Goal: Task Accomplishment & Management: Complete application form

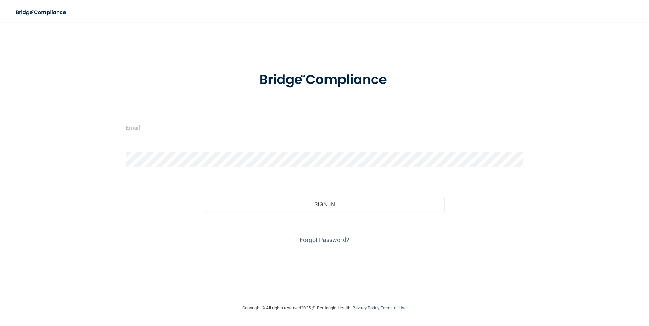
click at [281, 131] on input "email" at bounding box center [325, 127] width 398 height 15
click at [180, 73] on div at bounding box center [324, 79] width 408 height 35
click at [258, 128] on input "email" at bounding box center [325, 127] width 398 height 15
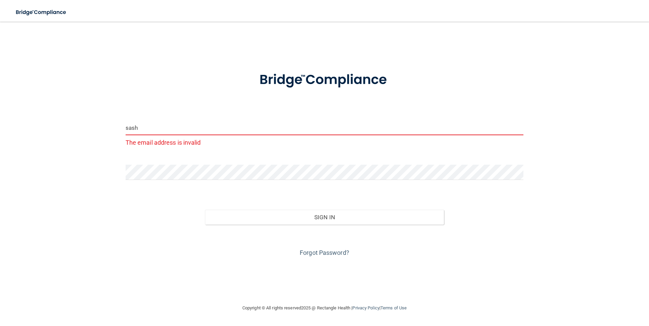
type input "[EMAIL_ADDRESS][DOMAIN_NAME]"
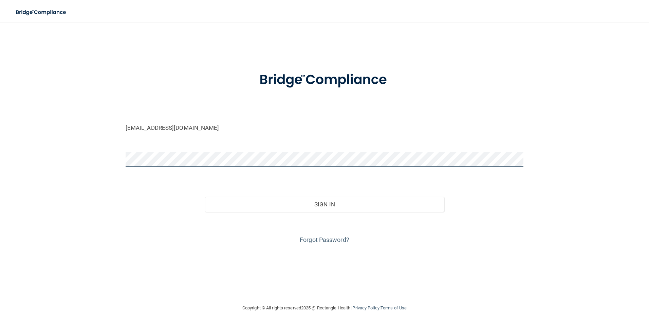
click at [205, 197] on button "Sign In" at bounding box center [324, 204] width 239 height 15
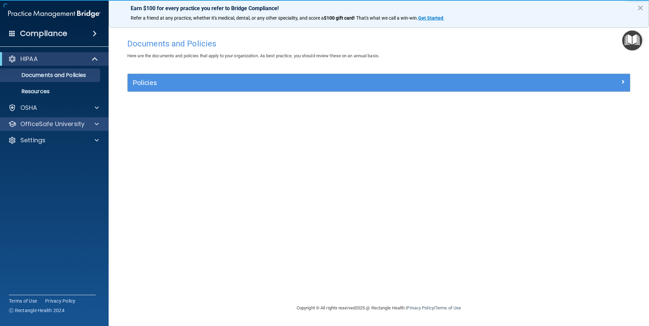
click at [52, 118] on div "OfficeSafe University" at bounding box center [54, 124] width 109 height 14
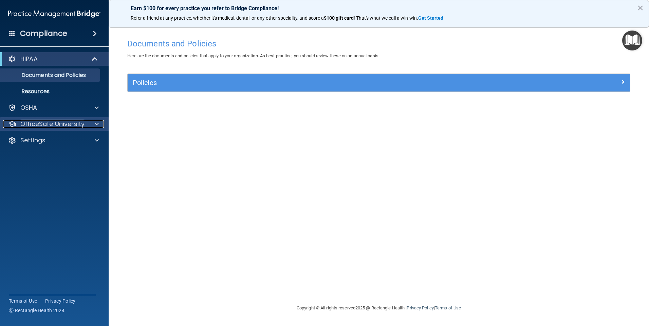
click at [99, 124] on div at bounding box center [95, 124] width 17 height 8
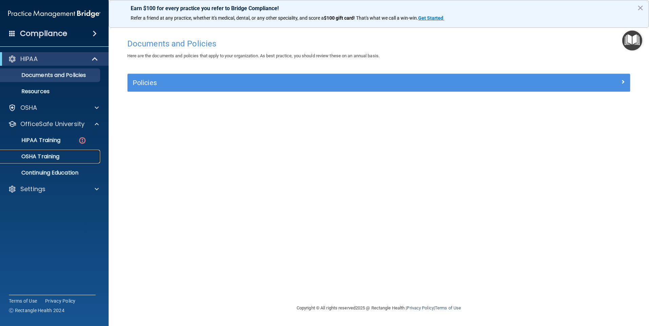
click at [48, 158] on p "OSHA Training" at bounding box center [31, 156] width 55 height 7
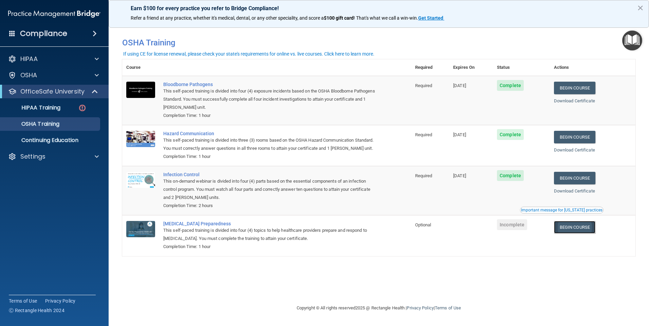
click at [584, 226] on link "Begin Course" at bounding box center [574, 227] width 41 height 13
click at [71, 108] on div "HIPAA Training" at bounding box center [50, 108] width 93 height 7
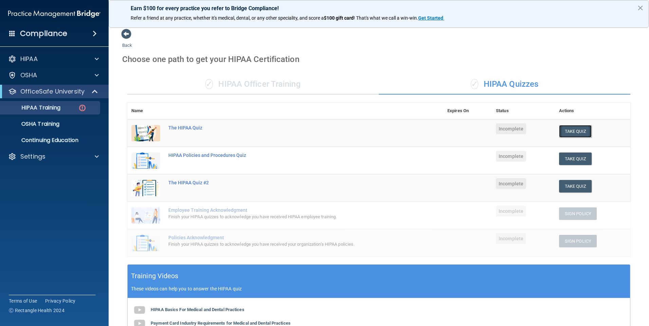
click at [575, 129] on button "Take Quiz" at bounding box center [575, 131] width 33 height 13
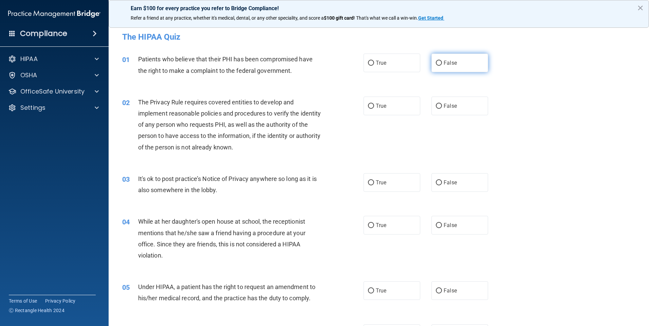
click at [461, 59] on label "False" at bounding box center [459, 63] width 57 height 19
click at [442, 61] on input "False" at bounding box center [439, 63] width 6 height 5
radio input "true"
click at [412, 104] on label "True" at bounding box center [391, 106] width 57 height 19
click at [374, 104] on input "True" at bounding box center [371, 106] width 6 height 5
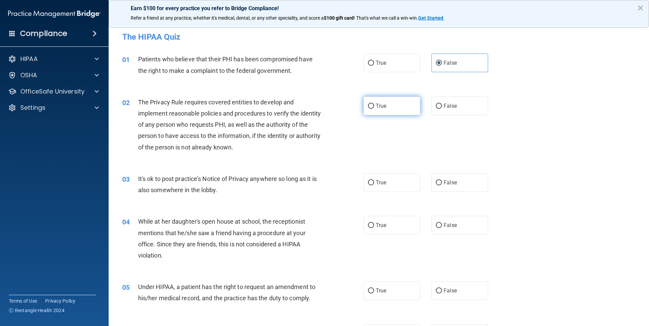
radio input "true"
click at [453, 182] on span "False" at bounding box center [450, 183] width 13 height 6
click at [442, 182] on input "False" at bounding box center [439, 183] width 6 height 5
radio input "true"
click at [387, 228] on label "True" at bounding box center [391, 225] width 57 height 19
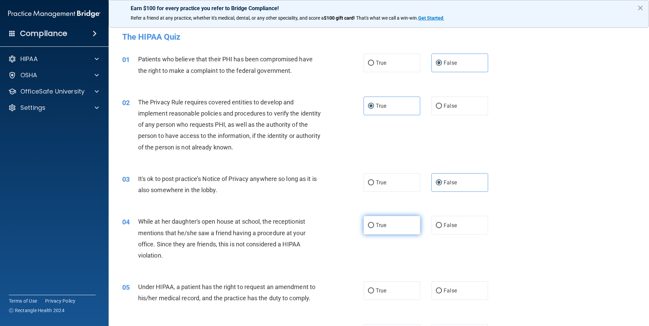
click at [374, 228] on input "True" at bounding box center [371, 225] width 6 height 5
radio input "true"
click at [380, 291] on span "True" at bounding box center [381, 291] width 11 height 6
click at [374, 291] on input "True" at bounding box center [371, 291] width 6 height 5
radio input "true"
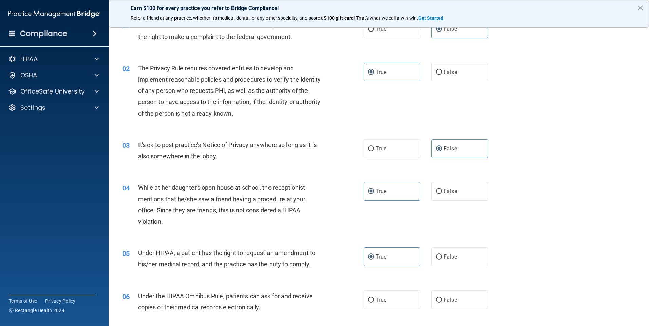
scroll to position [68, 0]
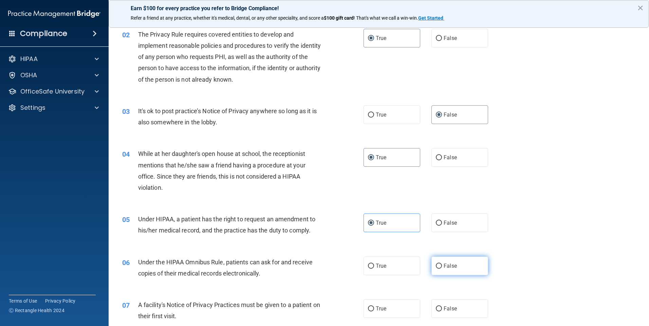
click at [469, 259] on label "False" at bounding box center [459, 266] width 57 height 19
click at [442, 264] on input "False" at bounding box center [439, 266] width 6 height 5
radio input "true"
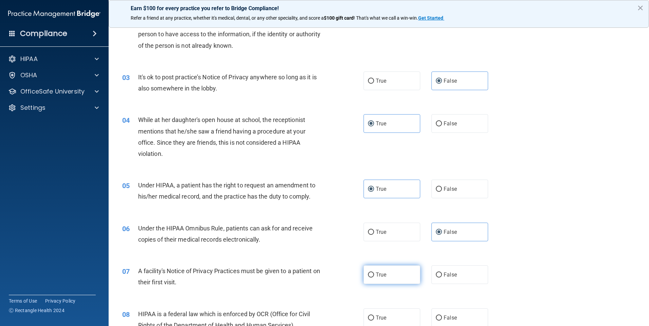
click at [396, 282] on label "True" at bounding box center [391, 275] width 57 height 19
click at [374, 278] on input "True" at bounding box center [371, 275] width 6 height 5
radio input "true"
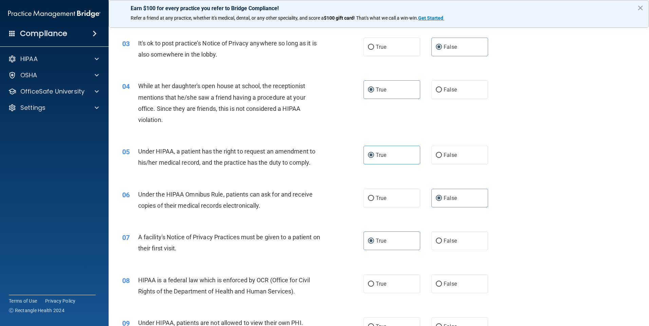
scroll to position [170, 0]
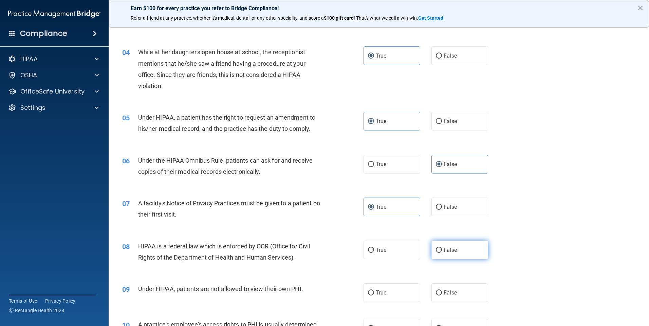
click at [459, 250] on label "False" at bounding box center [459, 250] width 57 height 19
click at [442, 250] on input "False" at bounding box center [439, 250] width 6 height 5
radio input "true"
click at [459, 298] on label "False" at bounding box center [459, 293] width 57 height 19
click at [442, 296] on input "False" at bounding box center [439, 293] width 6 height 5
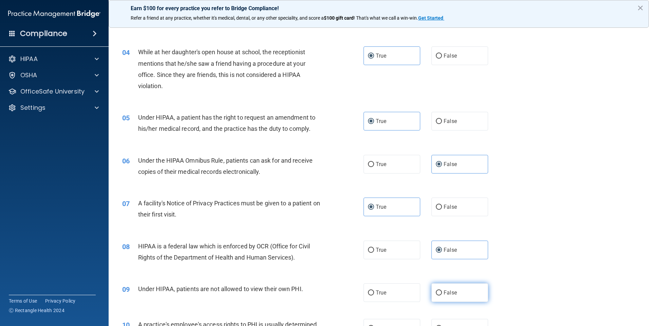
radio input "true"
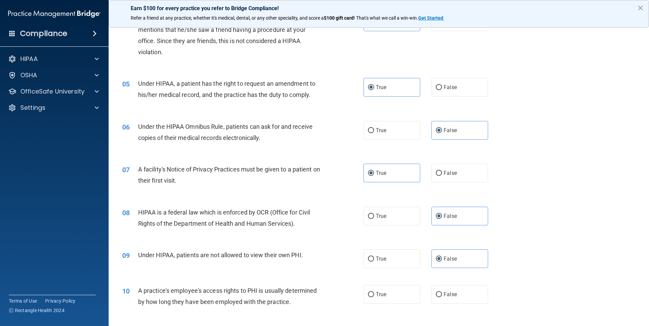
scroll to position [238, 0]
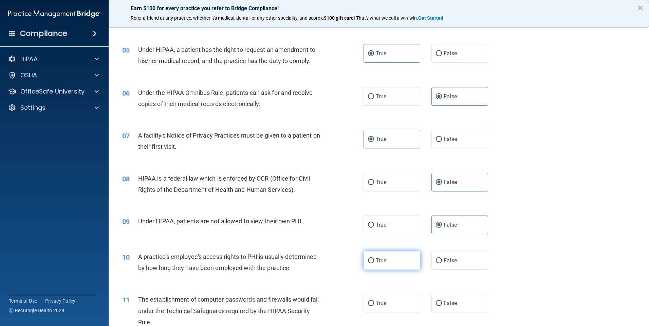
click at [395, 264] on label "True" at bounding box center [391, 260] width 57 height 19
click at [374, 264] on input "True" at bounding box center [371, 261] width 6 height 5
radio input "true"
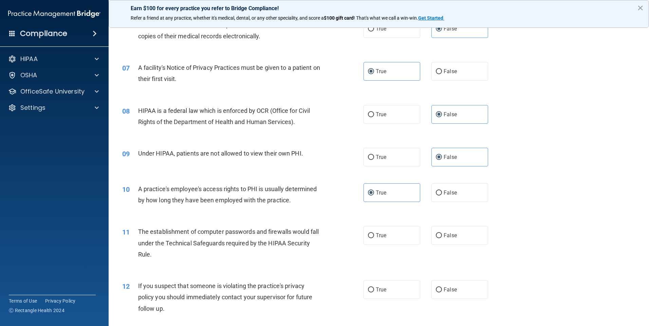
scroll to position [339, 0]
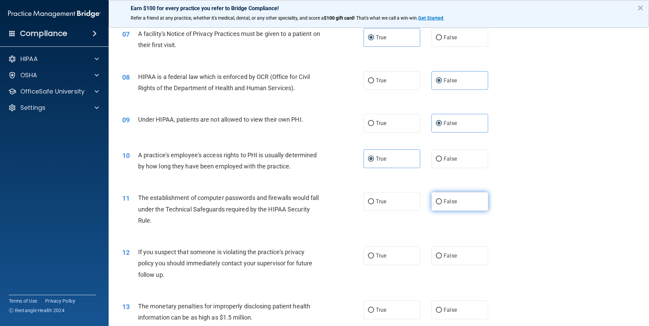
click at [459, 204] on label "False" at bounding box center [459, 201] width 57 height 19
click at [442, 204] on input "False" at bounding box center [439, 202] width 6 height 5
radio input "true"
click at [465, 255] on label "False" at bounding box center [459, 256] width 57 height 19
click at [442, 255] on input "False" at bounding box center [439, 256] width 6 height 5
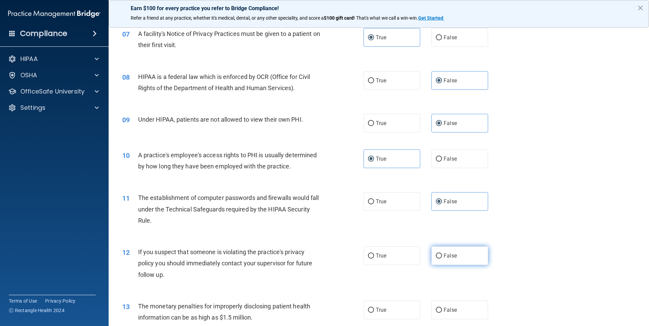
radio input "true"
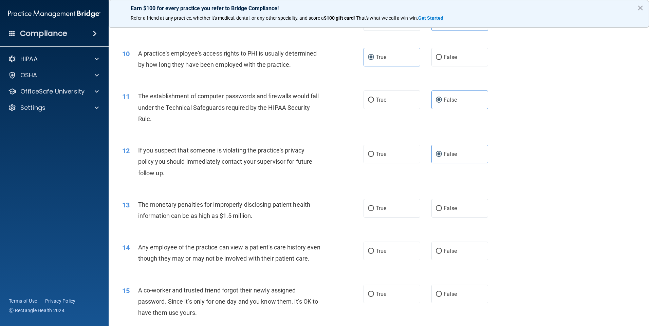
scroll to position [475, 0]
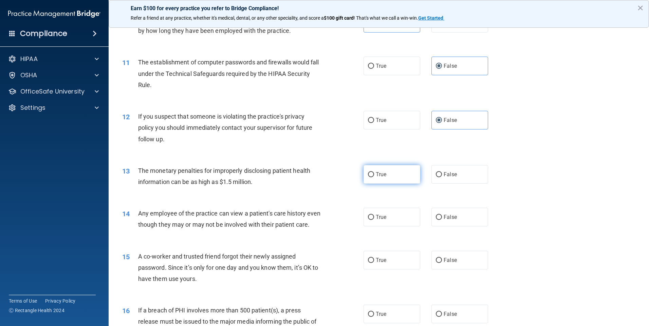
click at [397, 178] on label "True" at bounding box center [391, 174] width 57 height 19
click at [374, 177] on input "True" at bounding box center [371, 174] width 6 height 5
radio input "true"
click at [444, 221] on label "False" at bounding box center [459, 217] width 57 height 19
click at [442, 220] on input "False" at bounding box center [439, 217] width 6 height 5
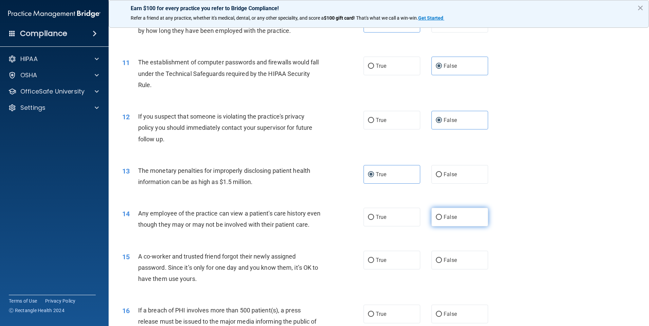
radio input "true"
click at [452, 264] on span "False" at bounding box center [450, 260] width 13 height 6
click at [442, 263] on input "False" at bounding box center [439, 260] width 6 height 5
radio input "true"
click at [391, 319] on label "True" at bounding box center [391, 314] width 57 height 19
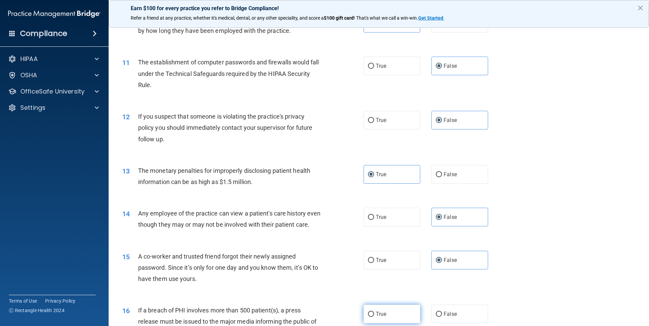
click at [374, 317] on input "True" at bounding box center [371, 314] width 6 height 5
radio input "true"
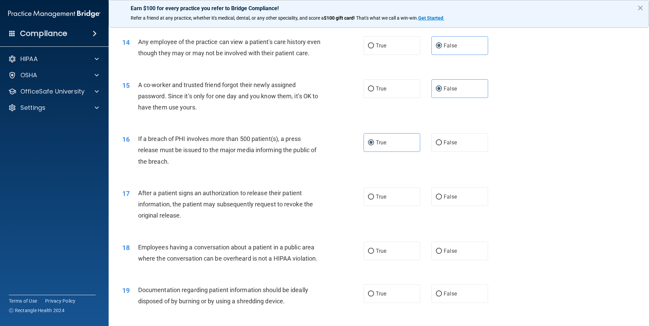
scroll to position [681, 0]
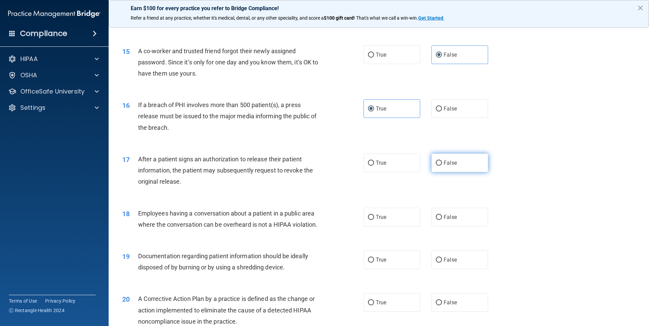
click at [451, 166] on span "False" at bounding box center [450, 163] width 13 height 6
click at [442, 166] on input "False" at bounding box center [439, 163] width 6 height 5
radio input "true"
click at [451, 227] on label "False" at bounding box center [459, 217] width 57 height 19
click at [442, 220] on input "False" at bounding box center [439, 217] width 6 height 5
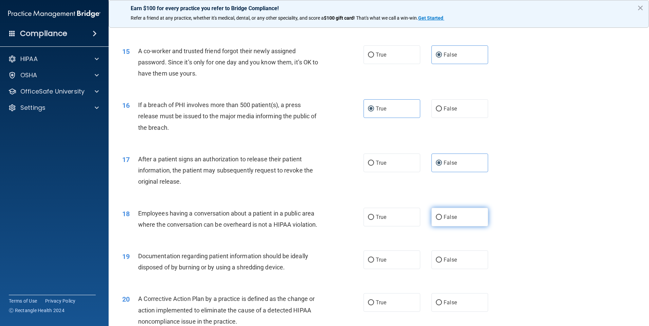
radio input "true"
click at [397, 269] on label "True" at bounding box center [391, 260] width 57 height 19
click at [374, 263] on input "True" at bounding box center [371, 260] width 6 height 5
radio input "true"
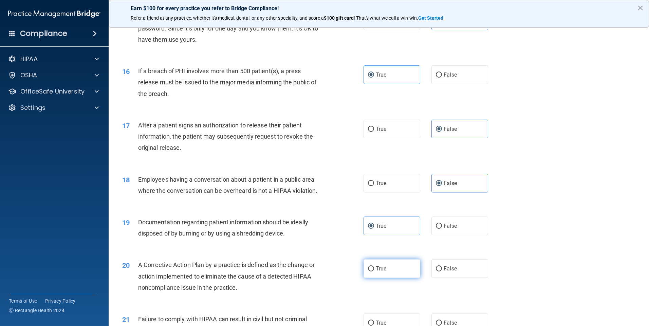
scroll to position [749, 0]
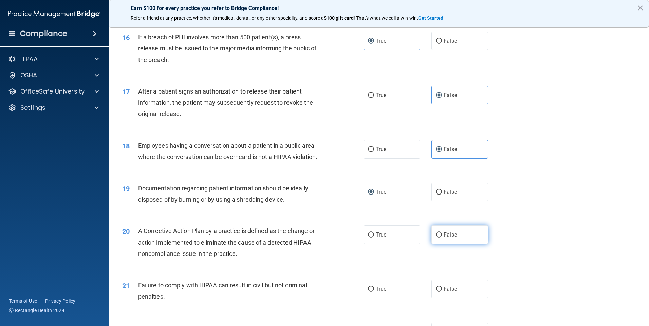
click at [474, 244] on label "False" at bounding box center [459, 235] width 57 height 19
click at [442, 238] on input "False" at bounding box center [439, 235] width 6 height 5
radio input "true"
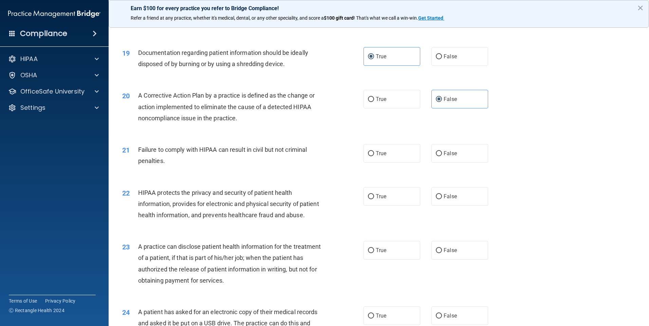
scroll to position [952, 0]
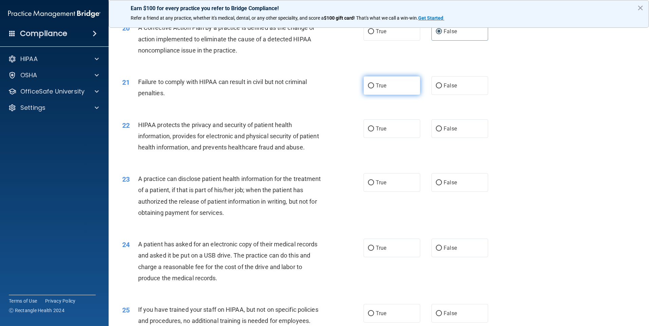
click at [379, 89] on span "True" at bounding box center [381, 85] width 11 height 6
click at [374, 89] on input "True" at bounding box center [371, 85] width 6 height 5
radio input "true"
click at [455, 138] on label "False" at bounding box center [459, 128] width 57 height 19
click at [442, 132] on input "False" at bounding box center [439, 129] width 6 height 5
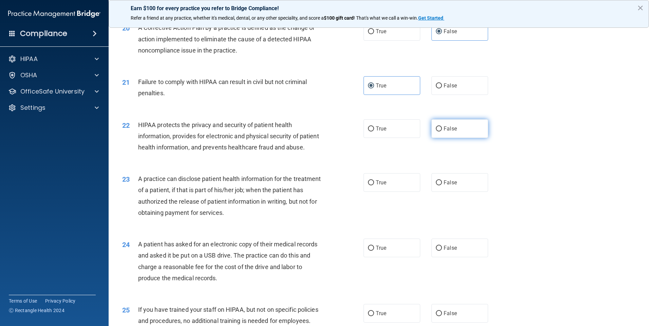
radio input "true"
click at [457, 192] on label "False" at bounding box center [459, 182] width 57 height 19
click at [442, 186] on input "False" at bounding box center [439, 183] width 6 height 5
radio input "true"
click at [385, 257] on label "True" at bounding box center [391, 248] width 57 height 19
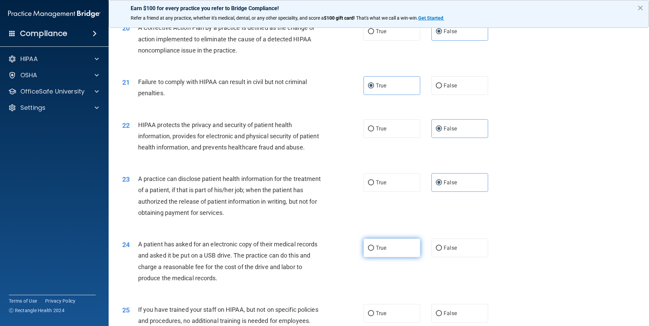
click at [374, 251] on input "True" at bounding box center [371, 248] width 6 height 5
radio input "true"
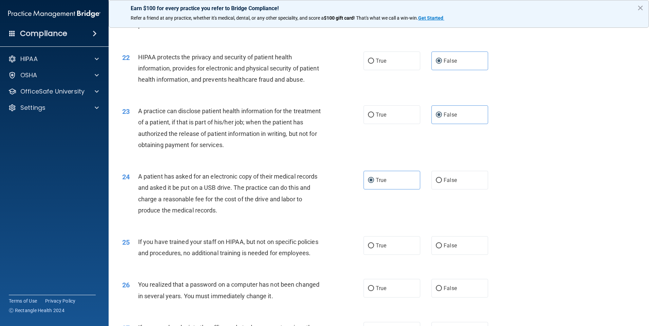
scroll to position [1054, 0]
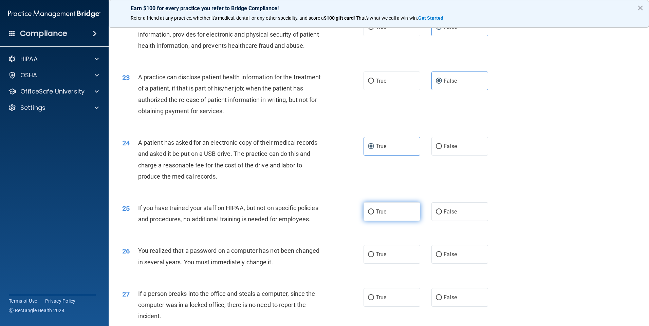
click at [386, 221] on label "True" at bounding box center [391, 212] width 57 height 19
click at [374, 215] on input "True" at bounding box center [371, 212] width 6 height 5
radio input "true"
click at [387, 264] on label "True" at bounding box center [391, 254] width 57 height 19
click at [374, 258] on input "True" at bounding box center [371, 255] width 6 height 5
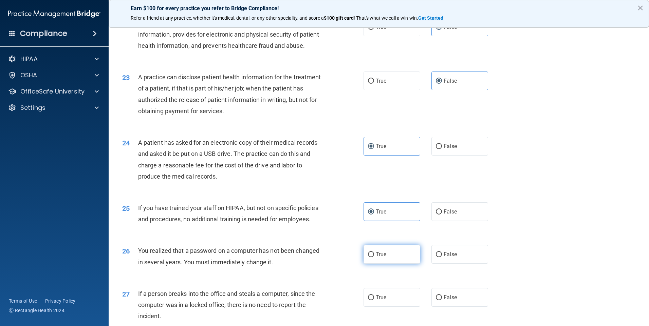
radio input "true"
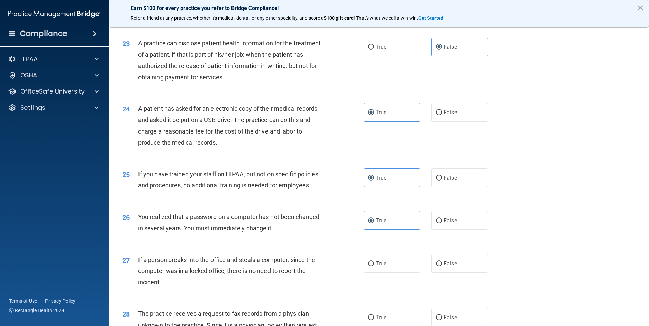
scroll to position [1156, 0]
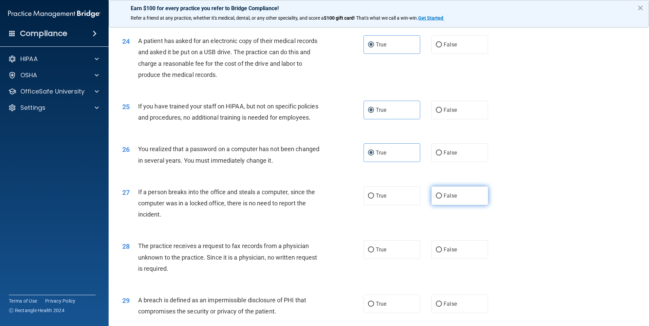
click at [444, 205] on label "False" at bounding box center [459, 196] width 57 height 19
click at [442, 199] on input "False" at bounding box center [439, 196] width 6 height 5
radio input "true"
click at [444, 253] on span "False" at bounding box center [450, 250] width 13 height 6
click at [442, 253] on input "False" at bounding box center [439, 250] width 6 height 5
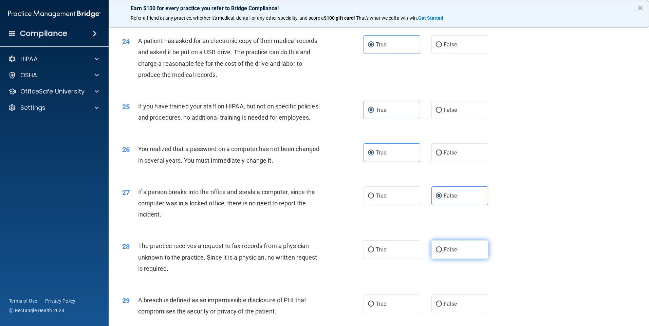
radio input "true"
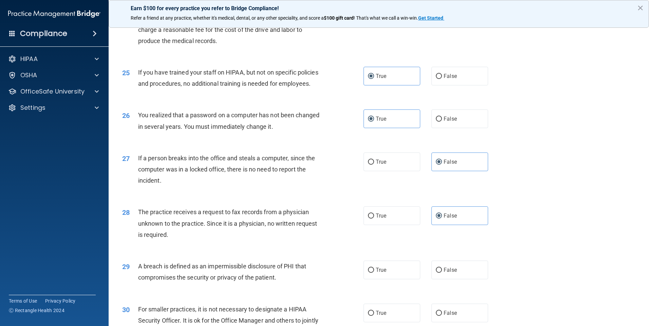
scroll to position [1224, 0]
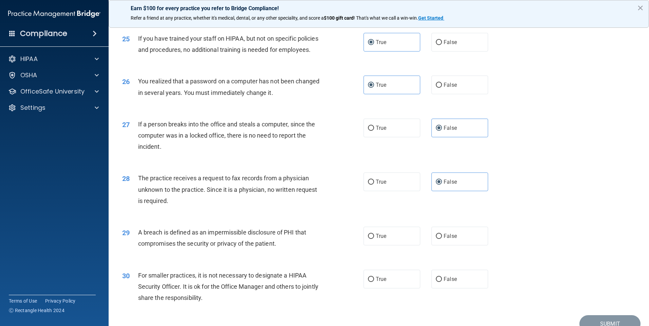
click at [387, 258] on div "29 A breach is defined as an impermissible disclosure of PHI that compromises t…" at bounding box center [378, 240] width 523 height 43
click at [396, 246] on label "True" at bounding box center [391, 236] width 57 height 19
click at [374, 239] on input "True" at bounding box center [371, 236] width 6 height 5
radio input "true"
click at [455, 289] on label "False" at bounding box center [459, 279] width 57 height 19
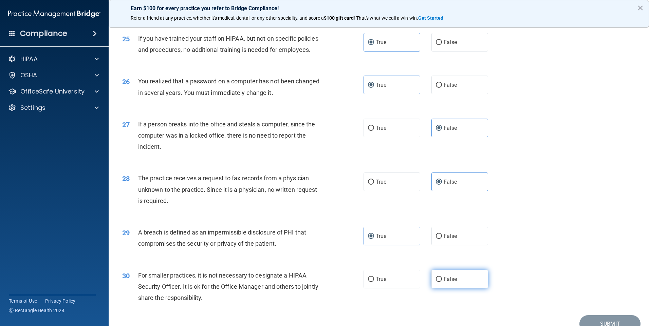
click at [442, 282] on input "False" at bounding box center [439, 279] width 6 height 5
radio input "true"
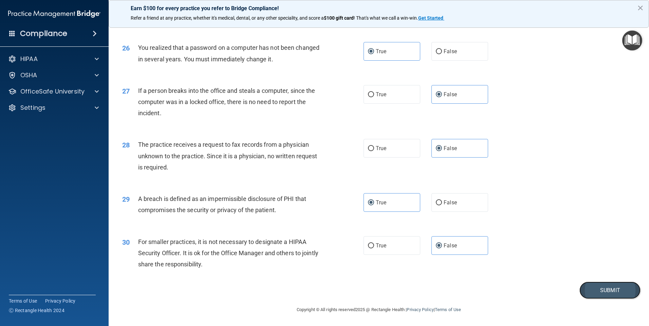
click at [586, 293] on button "Submit" at bounding box center [609, 290] width 61 height 17
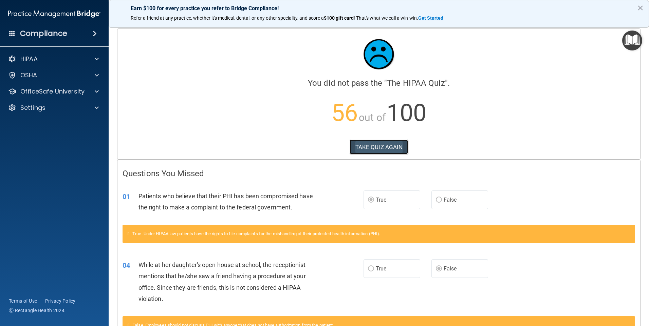
click at [377, 145] on button "TAKE QUIZ AGAIN" at bounding box center [379, 147] width 59 height 15
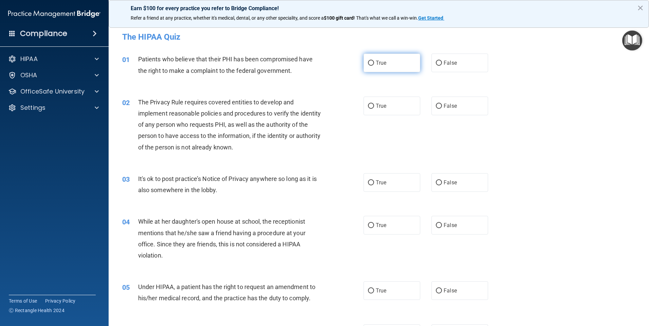
click at [397, 66] on label "True" at bounding box center [391, 63] width 57 height 19
click at [374, 66] on input "True" at bounding box center [371, 63] width 6 height 5
radio input "true"
click at [404, 105] on label "True" at bounding box center [391, 106] width 57 height 19
click at [374, 105] on input "True" at bounding box center [371, 106] width 6 height 5
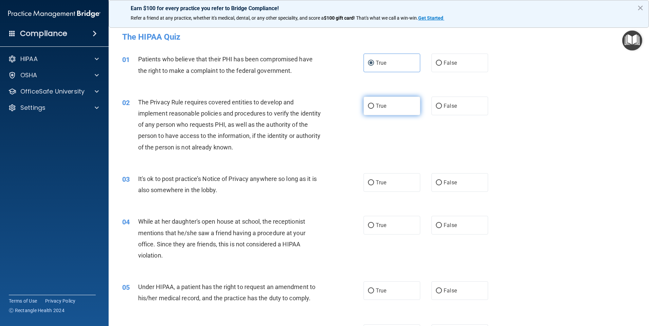
radio input "true"
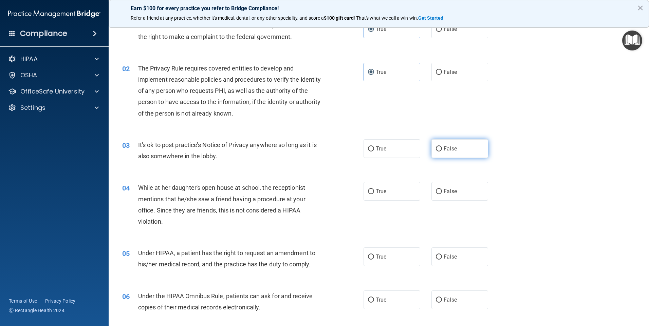
click at [475, 154] on label "False" at bounding box center [459, 148] width 57 height 19
click at [442, 152] on input "False" at bounding box center [439, 149] width 6 height 5
radio input "true"
drag, startPoint x: 461, startPoint y: 187, endPoint x: 462, endPoint y: 195, distance: 8.7
click at [461, 187] on label "False" at bounding box center [459, 191] width 57 height 19
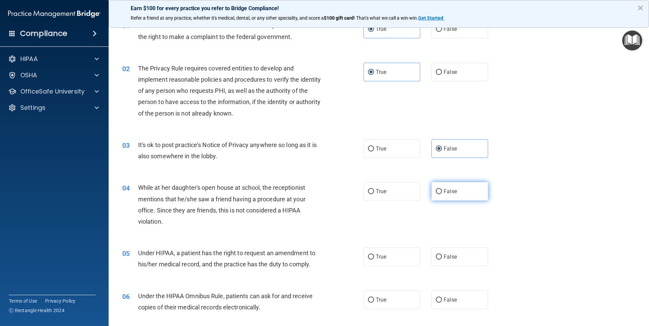
click at [442, 189] on input "False" at bounding box center [439, 191] width 6 height 5
radio input "true"
click at [455, 255] on label "False" at bounding box center [459, 257] width 57 height 19
click at [442, 255] on input "False" at bounding box center [439, 257] width 6 height 5
radio input "true"
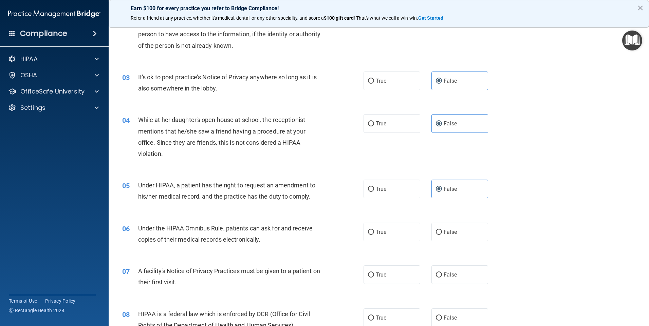
scroll to position [136, 0]
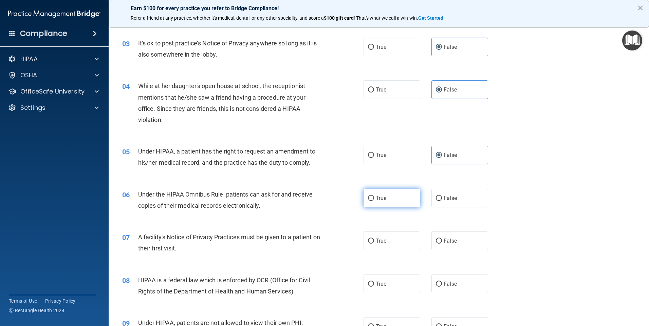
click at [393, 195] on label "True" at bounding box center [391, 198] width 57 height 19
click at [374, 196] on input "True" at bounding box center [371, 198] width 6 height 5
radio input "true"
click at [395, 241] on label "True" at bounding box center [391, 241] width 57 height 19
click at [374, 241] on input "True" at bounding box center [371, 241] width 6 height 5
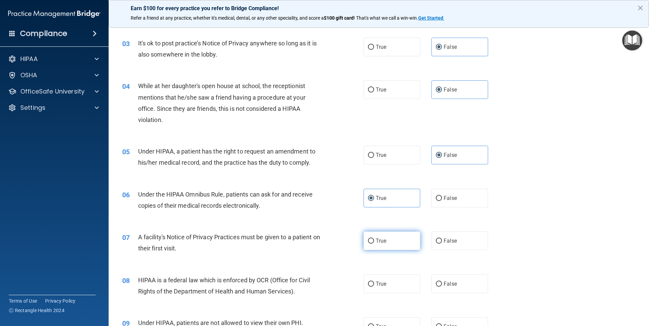
radio input "true"
click at [391, 284] on label "True" at bounding box center [391, 284] width 57 height 19
click at [374, 284] on input "True" at bounding box center [371, 284] width 6 height 5
radio input "true"
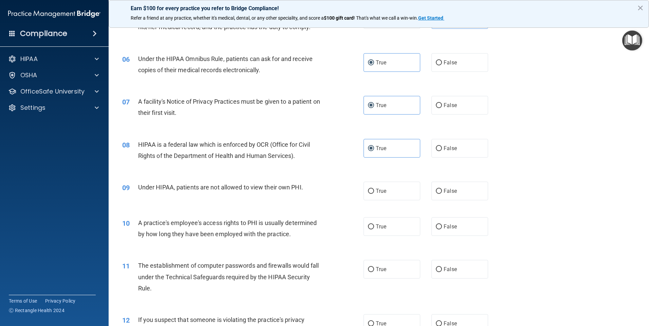
scroll to position [305, 0]
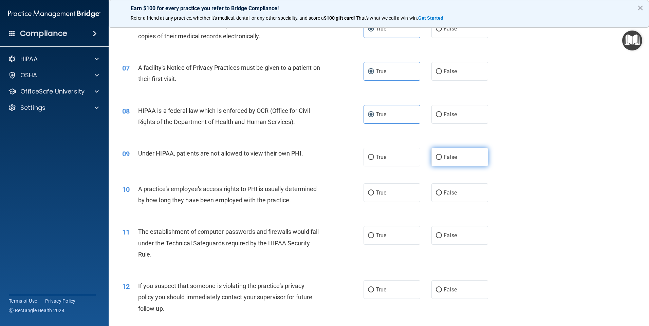
click at [480, 158] on label "False" at bounding box center [459, 157] width 57 height 19
click at [442, 158] on input "False" at bounding box center [439, 157] width 6 height 5
radio input "true"
click at [469, 197] on label "False" at bounding box center [459, 193] width 57 height 19
click at [442, 196] on input "False" at bounding box center [439, 193] width 6 height 5
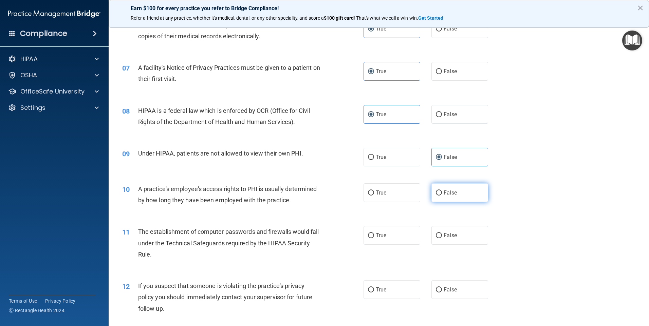
radio input "true"
click at [400, 231] on label "True" at bounding box center [391, 235] width 57 height 19
click at [374, 233] on input "True" at bounding box center [371, 235] width 6 height 5
radio input "true"
click at [395, 287] on label "True" at bounding box center [391, 290] width 57 height 19
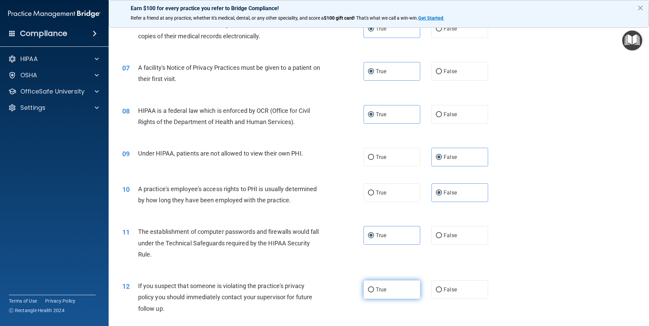
click at [374, 288] on input "True" at bounding box center [371, 290] width 6 height 5
radio input "true"
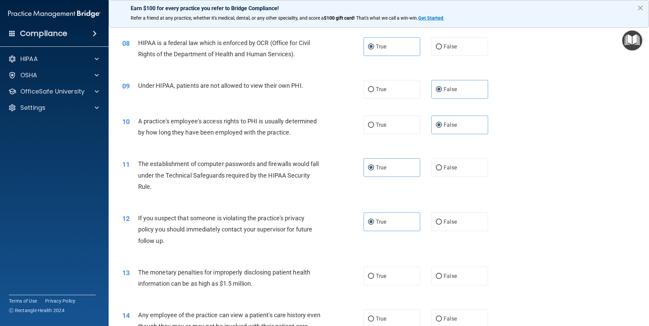
click at [384, 292] on div "13 The monetary penalties for improperly disclosing patient health information …" at bounding box center [378, 280] width 523 height 43
click at [385, 280] on label "True" at bounding box center [391, 276] width 57 height 19
click at [374, 279] on input "True" at bounding box center [371, 276] width 6 height 5
radio input "true"
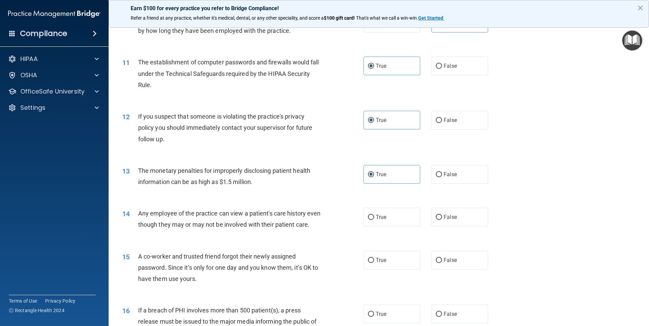
scroll to position [509, 0]
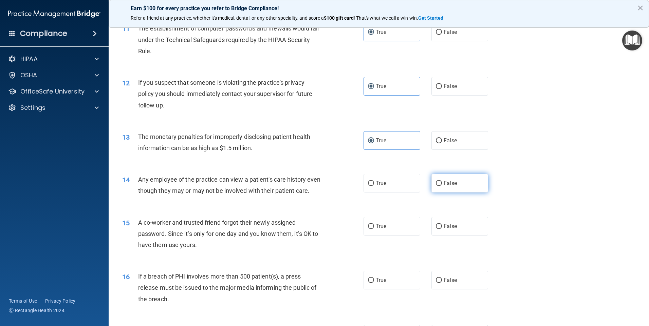
click at [449, 183] on span "False" at bounding box center [450, 183] width 13 height 6
click at [442, 183] on input "False" at bounding box center [439, 183] width 6 height 5
radio input "true"
click at [448, 248] on div "15 A co-worker and trusted friend forgot their newly assigned password. Since i…" at bounding box center [378, 236] width 523 height 54
click at [448, 230] on span "False" at bounding box center [450, 226] width 13 height 6
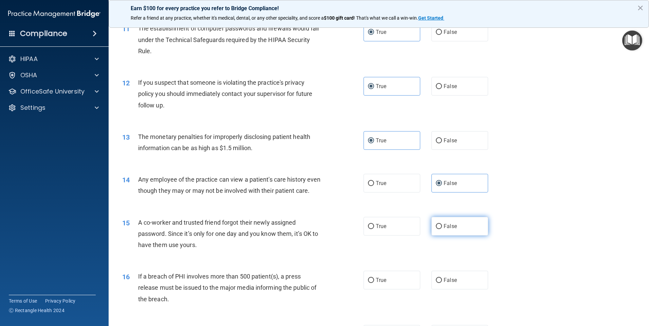
click at [442, 229] on input "False" at bounding box center [439, 226] width 6 height 5
radio input "true"
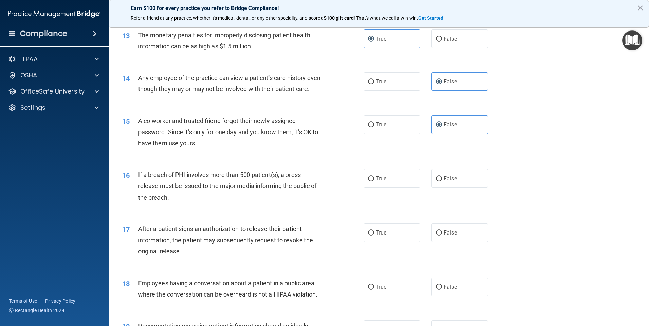
scroll to position [645, 0]
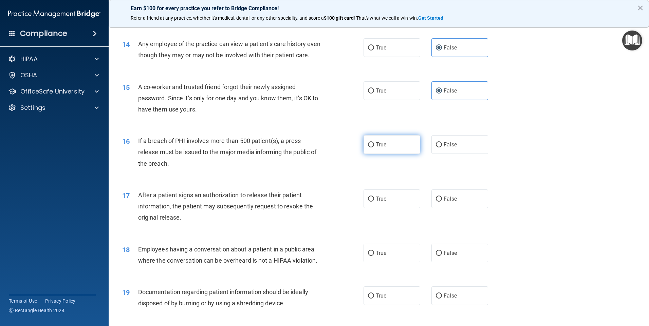
click at [380, 148] on span "True" at bounding box center [381, 145] width 11 height 6
click at [374, 148] on input "True" at bounding box center [371, 145] width 6 height 5
radio input "true"
click at [380, 206] on label "True" at bounding box center [391, 199] width 57 height 19
click at [374, 202] on input "True" at bounding box center [371, 199] width 6 height 5
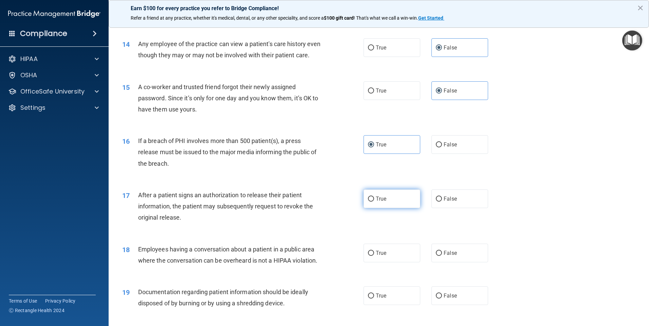
radio input "true"
click at [445, 262] on label "False" at bounding box center [459, 253] width 57 height 19
click at [442, 256] on input "False" at bounding box center [439, 253] width 6 height 5
radio input "true"
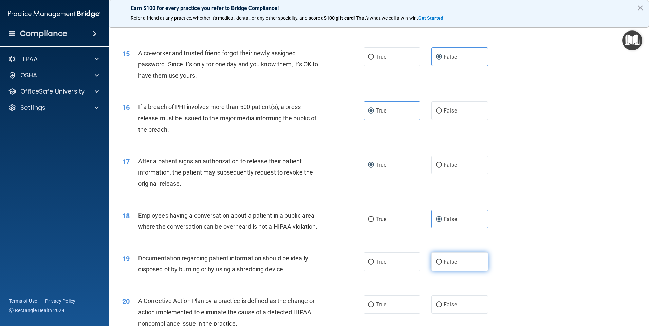
click at [450, 265] on span "False" at bounding box center [450, 262] width 13 height 6
click at [442, 265] on input "False" at bounding box center [439, 262] width 6 height 5
radio input "true"
click at [394, 272] on label "True" at bounding box center [391, 262] width 57 height 19
click at [374, 265] on input "True" at bounding box center [371, 262] width 6 height 5
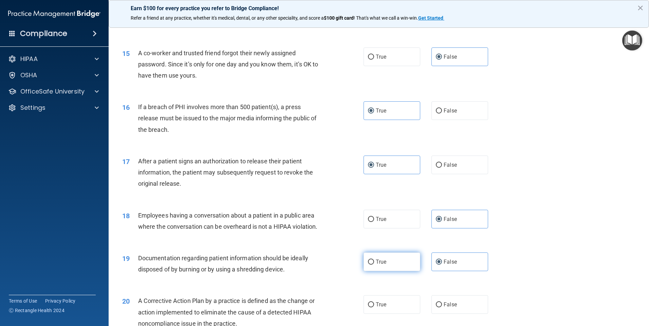
radio input "true"
radio input "false"
click at [389, 313] on label "True" at bounding box center [391, 305] width 57 height 19
click at [374, 308] on input "True" at bounding box center [371, 305] width 6 height 5
radio input "true"
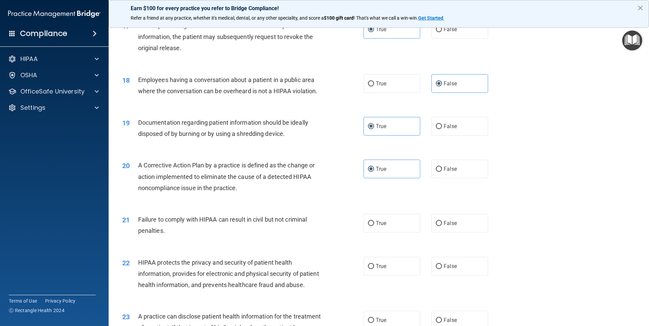
scroll to position [848, 0]
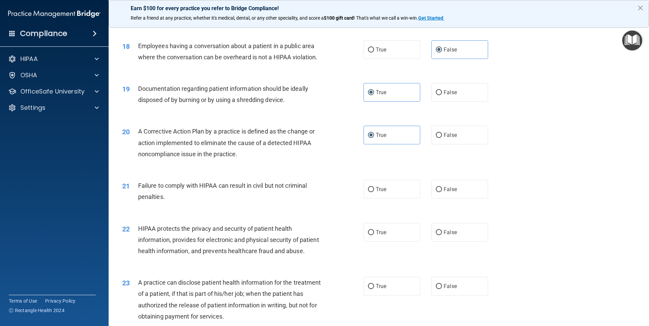
click at [459, 191] on div "21 Failure to comply with HIPAA can result in civil but not criminal penalties.…" at bounding box center [378, 193] width 523 height 43
click at [459, 199] on label "False" at bounding box center [459, 189] width 57 height 19
click at [442, 192] on input "False" at bounding box center [439, 189] width 6 height 5
radio input "true"
click at [407, 242] on label "True" at bounding box center [391, 232] width 57 height 19
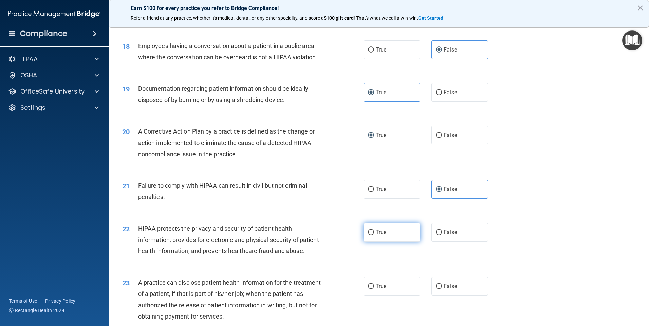
click at [374, 236] on input "True" at bounding box center [371, 232] width 6 height 5
radio input "true"
click at [456, 296] on label "False" at bounding box center [459, 286] width 57 height 19
click at [442, 289] on input "False" at bounding box center [439, 286] width 6 height 5
radio input "true"
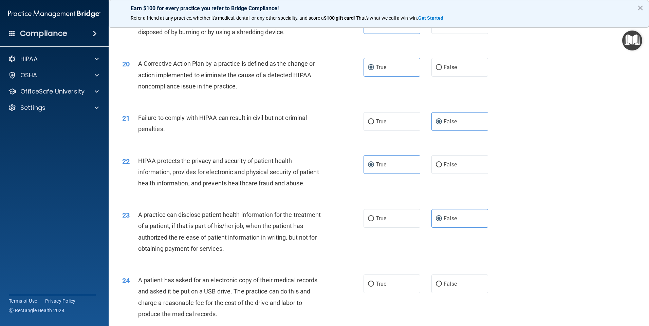
scroll to position [950, 0]
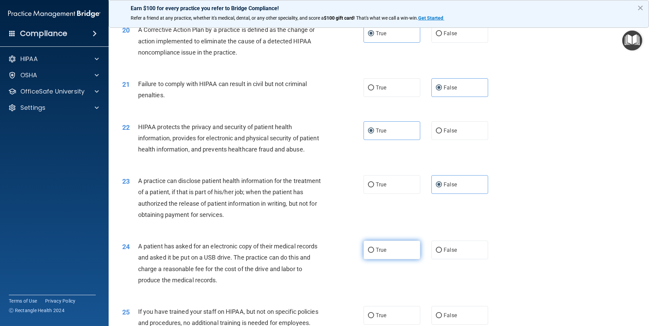
click at [396, 259] on label "True" at bounding box center [391, 250] width 57 height 19
click at [374, 253] on input "True" at bounding box center [371, 250] width 6 height 5
radio input "true"
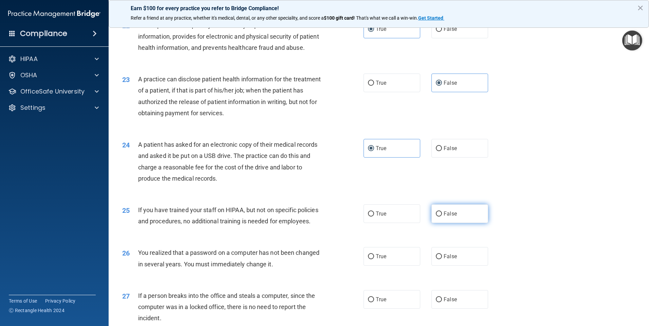
click at [449, 217] on span "False" at bounding box center [450, 214] width 13 height 6
click at [442, 217] on input "False" at bounding box center [439, 214] width 6 height 5
radio input "true"
click at [401, 266] on label "True" at bounding box center [391, 256] width 57 height 19
click at [374, 260] on input "True" at bounding box center [371, 257] width 6 height 5
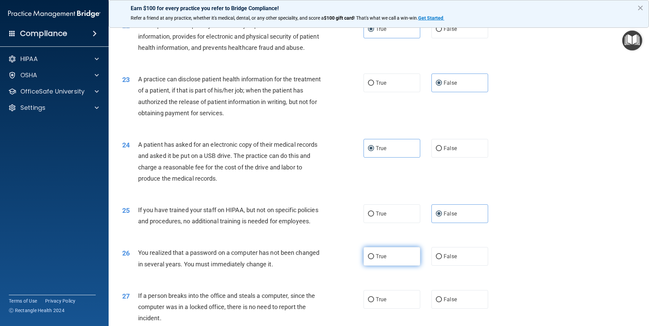
radio input "true"
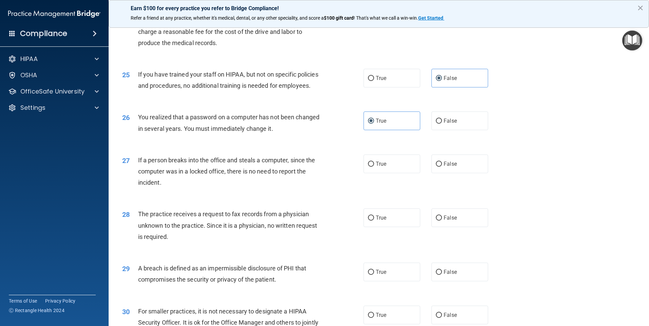
scroll to position [1222, 0]
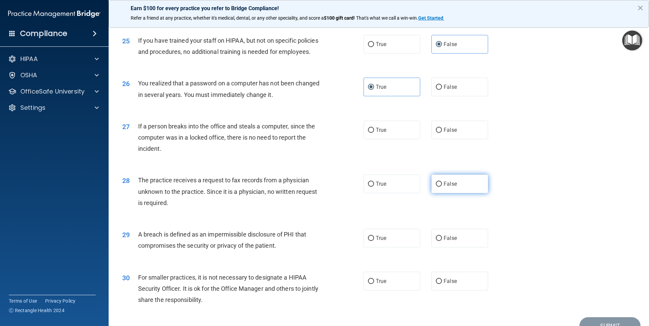
click at [446, 187] on span "False" at bounding box center [450, 184] width 13 height 6
click at [442, 187] on input "False" at bounding box center [439, 184] width 6 height 5
radio input "true"
click at [451, 133] on span "False" at bounding box center [450, 130] width 13 height 6
click at [442, 133] on input "False" at bounding box center [439, 130] width 6 height 5
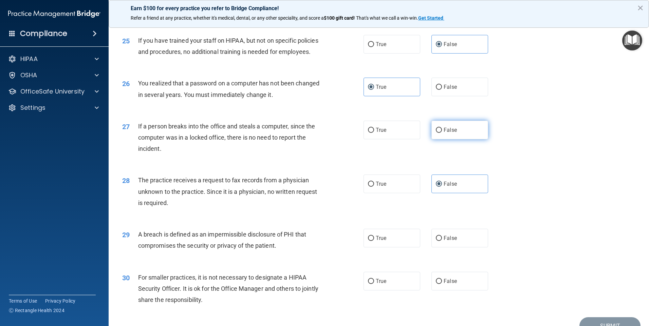
radio input "true"
click at [397, 248] on label "True" at bounding box center [391, 238] width 57 height 19
click at [374, 241] on input "True" at bounding box center [371, 238] width 6 height 5
radio input "true"
click at [455, 289] on label "False" at bounding box center [459, 281] width 57 height 19
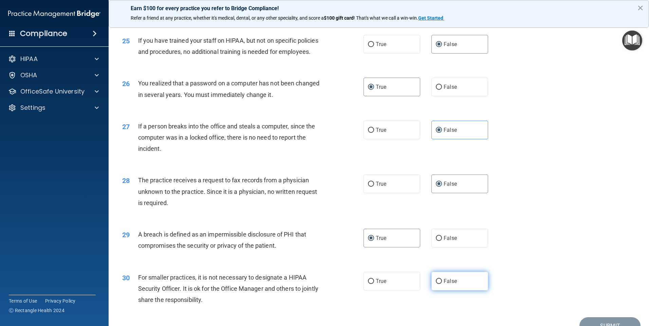
click at [442, 284] on input "False" at bounding box center [439, 281] width 6 height 5
radio input "true"
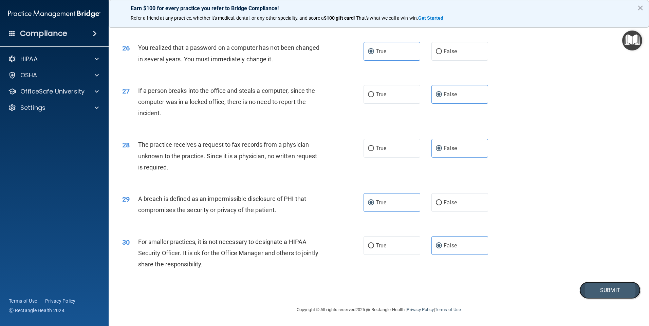
click at [619, 288] on button "Submit" at bounding box center [609, 290] width 61 height 17
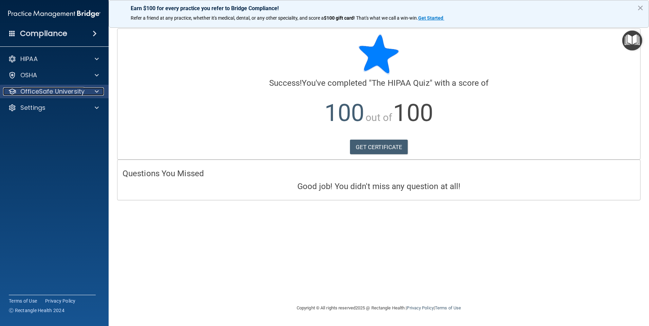
click at [42, 91] on p "OfficeSafe University" at bounding box center [52, 92] width 64 height 8
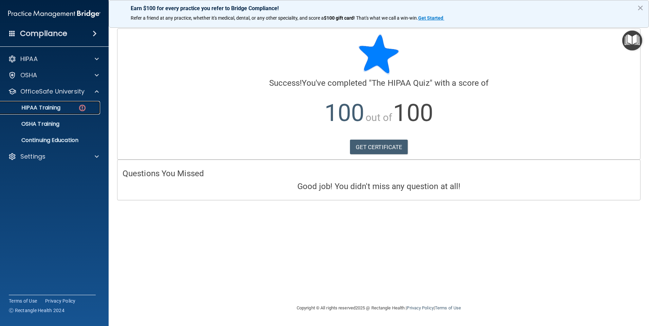
click at [51, 113] on link "HIPAA Training" at bounding box center [46, 108] width 107 height 14
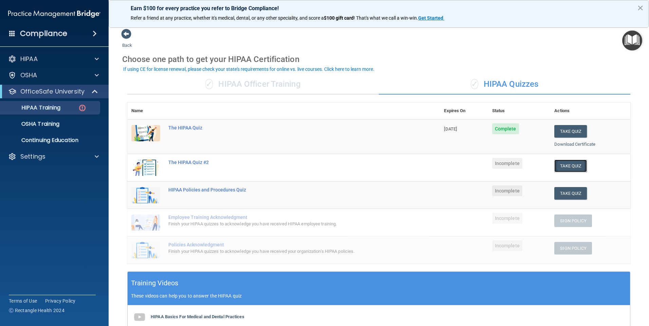
click at [563, 167] on button "Take Quiz" at bounding box center [570, 166] width 33 height 13
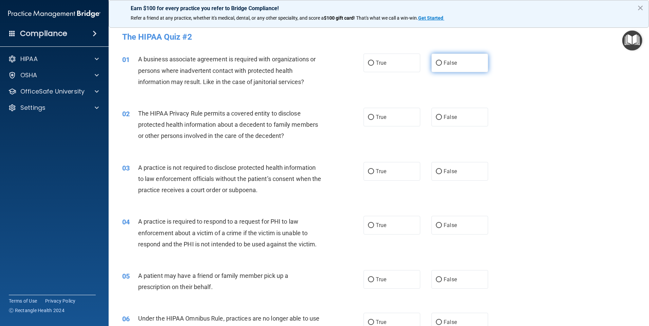
click at [463, 61] on label "False" at bounding box center [459, 63] width 57 height 19
click at [442, 61] on input "False" at bounding box center [439, 63] width 6 height 5
radio input "true"
click at [390, 128] on div "02 The HIPAA Privacy Rule permits a covered entity to disclose protected health…" at bounding box center [378, 126] width 523 height 54
click at [400, 121] on label "True" at bounding box center [391, 117] width 57 height 19
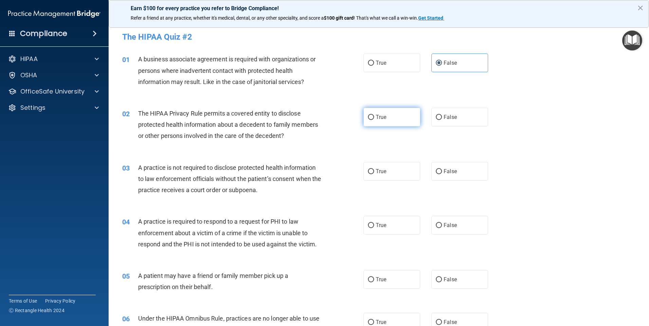
click at [374, 120] on input "True" at bounding box center [371, 117] width 6 height 5
radio input "true"
click at [459, 167] on label "False" at bounding box center [459, 171] width 57 height 19
click at [442, 169] on input "False" at bounding box center [439, 171] width 6 height 5
radio input "true"
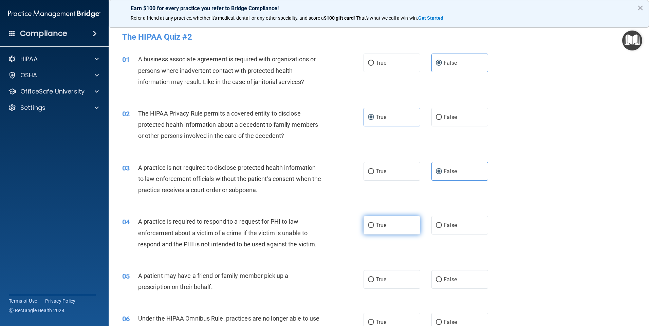
click at [401, 223] on label "True" at bounding box center [391, 225] width 57 height 19
click at [374, 223] on input "True" at bounding box center [371, 225] width 6 height 5
radio input "true"
click at [384, 266] on div "05 A patient may have a friend or family member pick up a prescription on their…" at bounding box center [378, 283] width 523 height 43
click at [378, 277] on span "True" at bounding box center [381, 280] width 11 height 6
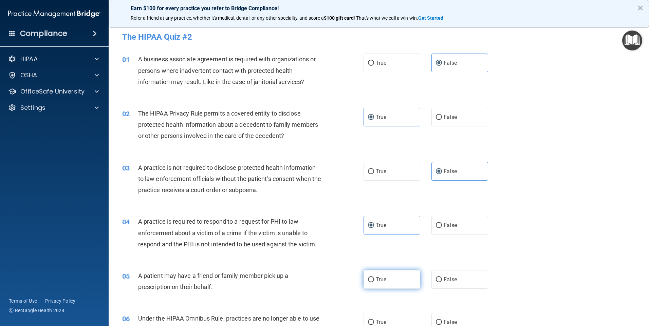
click at [374, 278] on input "True" at bounding box center [371, 280] width 6 height 5
radio input "true"
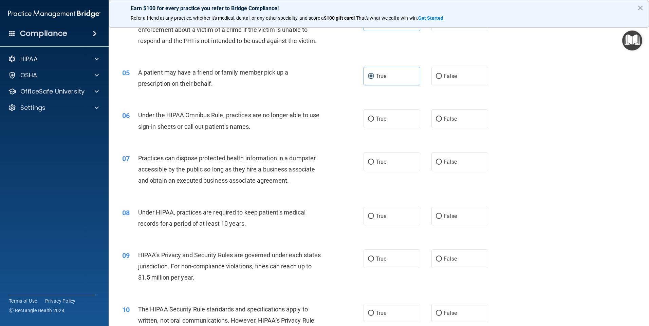
scroll to position [238, 0]
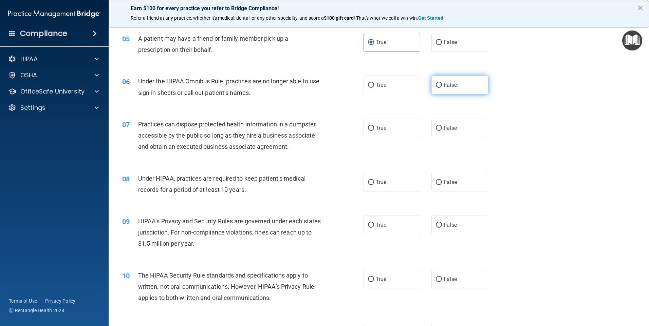
click at [461, 80] on label "False" at bounding box center [459, 85] width 57 height 19
click at [442, 83] on input "False" at bounding box center [439, 85] width 6 height 5
radio input "true"
click at [451, 136] on label "False" at bounding box center [459, 128] width 57 height 19
click at [442, 131] on input "False" at bounding box center [439, 128] width 6 height 5
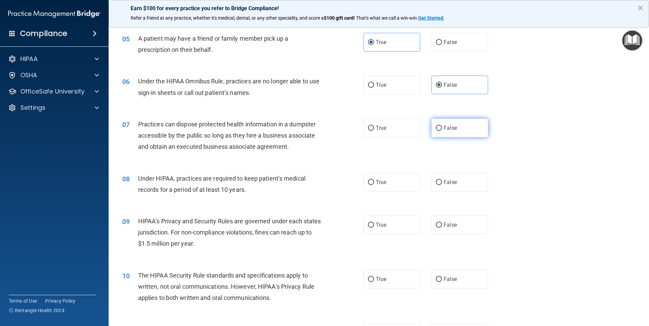
radio input "true"
click at [449, 179] on label "False" at bounding box center [459, 182] width 57 height 19
click at [442, 180] on input "False" at bounding box center [439, 182] width 6 height 5
radio input "true"
click at [449, 223] on span "False" at bounding box center [450, 225] width 13 height 6
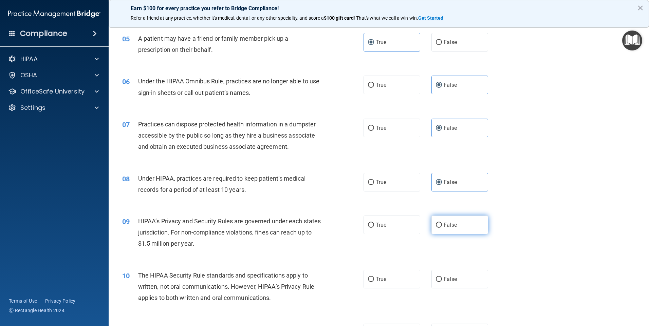
click at [442, 223] on input "False" at bounding box center [439, 225] width 6 height 5
radio input "true"
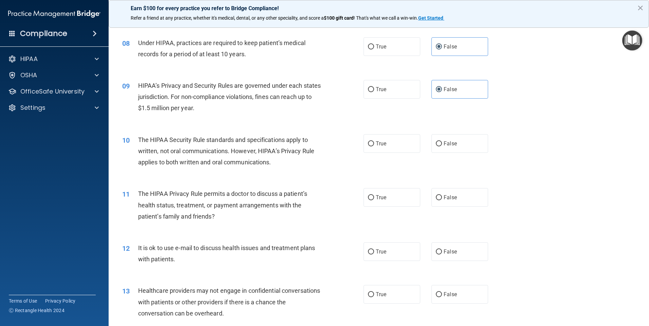
scroll to position [407, 0]
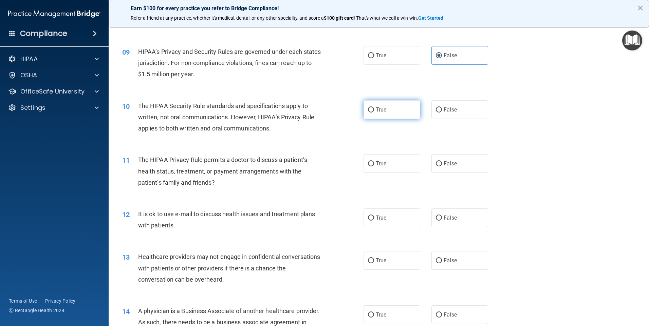
click at [387, 113] on label "True" at bounding box center [391, 109] width 57 height 19
click at [374, 113] on input "True" at bounding box center [371, 110] width 6 height 5
radio input "true"
click at [391, 163] on label "True" at bounding box center [391, 163] width 57 height 19
click at [374, 163] on input "True" at bounding box center [371, 164] width 6 height 5
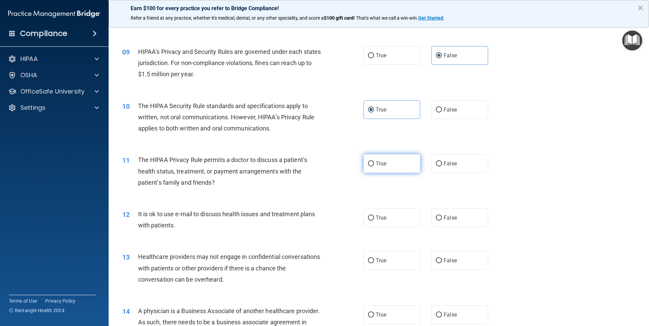
radio input "true"
click at [384, 217] on label "True" at bounding box center [391, 218] width 57 height 19
click at [374, 217] on input "True" at bounding box center [371, 218] width 6 height 5
radio input "true"
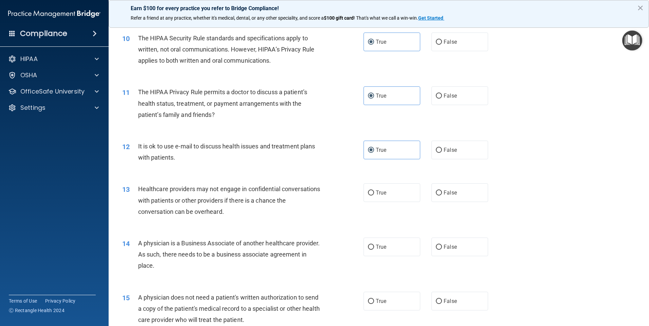
scroll to position [509, 0]
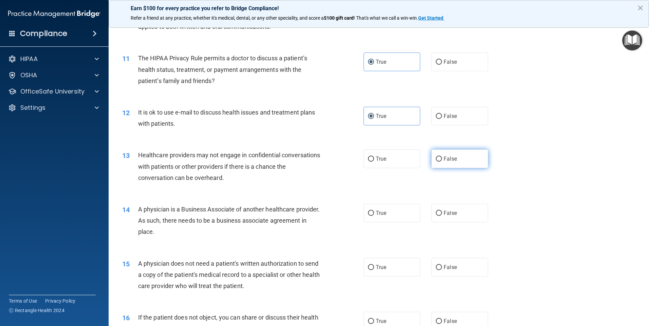
click at [447, 163] on label "False" at bounding box center [459, 159] width 57 height 19
click at [442, 162] on input "False" at bounding box center [439, 159] width 6 height 5
radio input "true"
click at [452, 209] on label "False" at bounding box center [459, 213] width 57 height 19
click at [442, 211] on input "False" at bounding box center [439, 213] width 6 height 5
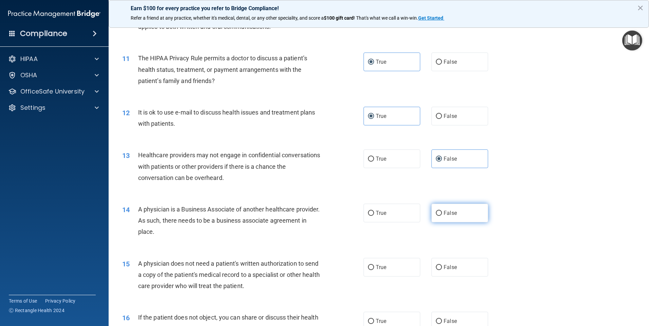
radio input "true"
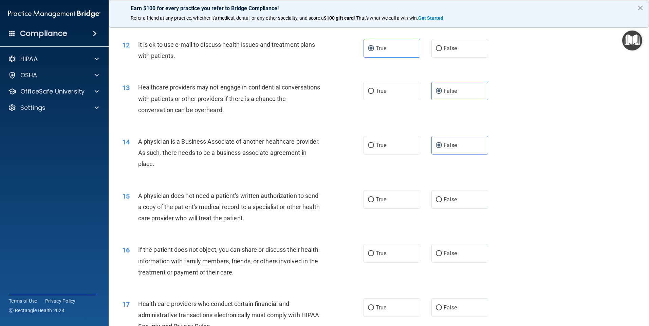
scroll to position [611, 0]
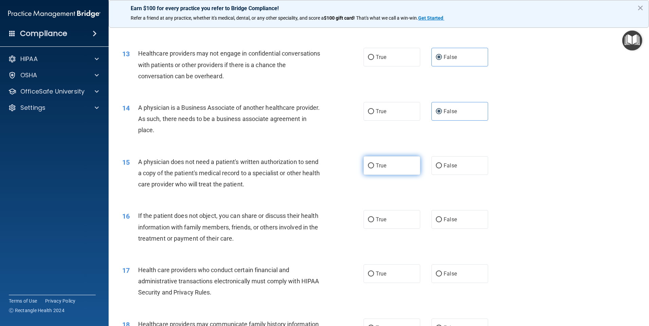
click at [392, 170] on label "True" at bounding box center [391, 165] width 57 height 19
click at [374, 169] on input "True" at bounding box center [371, 166] width 6 height 5
radio input "true"
click at [382, 218] on span "True" at bounding box center [381, 220] width 11 height 6
click at [374, 218] on input "True" at bounding box center [371, 220] width 6 height 5
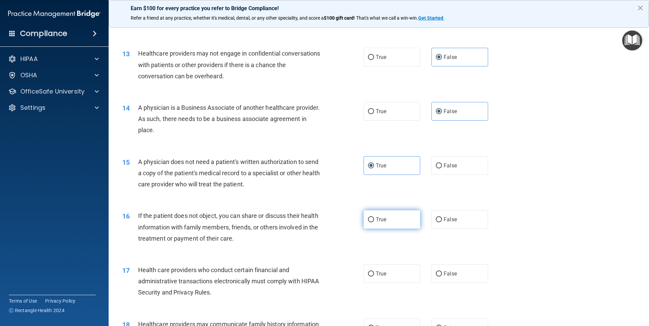
radio input "true"
click at [381, 270] on label "True" at bounding box center [391, 274] width 57 height 19
click at [374, 272] on input "True" at bounding box center [371, 274] width 6 height 5
radio input "true"
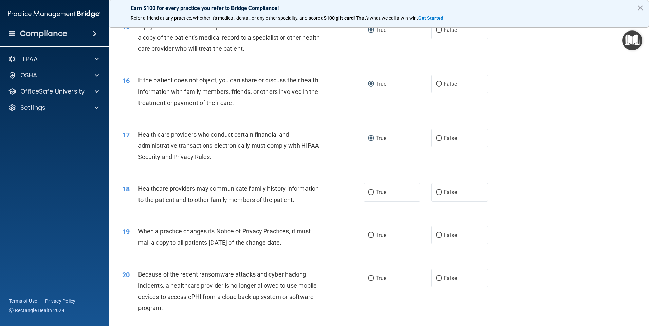
scroll to position [781, 0]
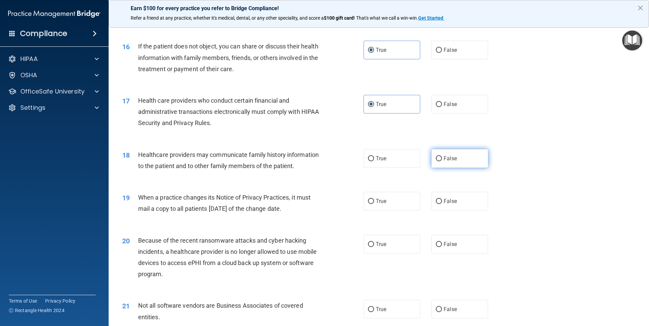
drag, startPoint x: 475, startPoint y: 159, endPoint x: 476, endPoint y: 163, distance: 3.5
click at [475, 160] on label "False" at bounding box center [459, 158] width 57 height 19
click at [442, 160] on input "False" at bounding box center [439, 158] width 6 height 5
radio input "true"
click at [469, 206] on label "False" at bounding box center [459, 201] width 57 height 19
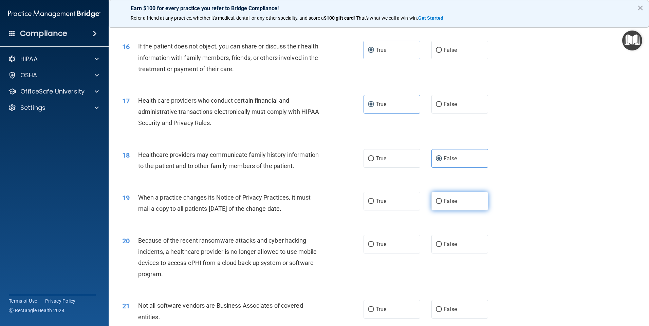
click at [442, 204] on input "False" at bounding box center [439, 201] width 6 height 5
radio input "true"
click at [457, 242] on label "False" at bounding box center [459, 244] width 57 height 19
click at [442, 242] on input "False" at bounding box center [439, 244] width 6 height 5
radio input "true"
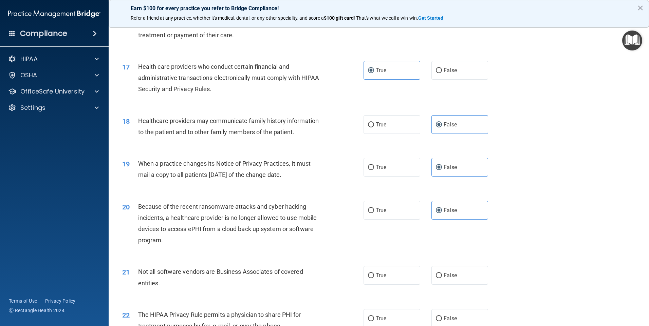
scroll to position [848, 0]
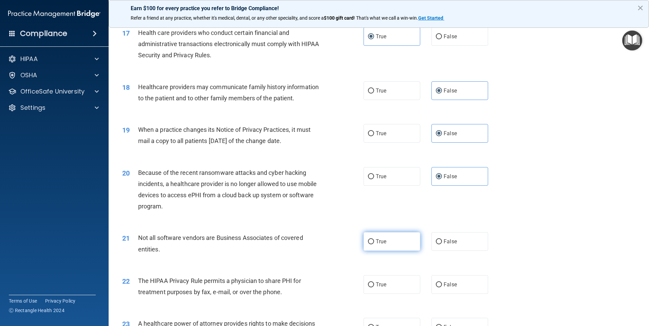
click at [393, 240] on label "True" at bounding box center [391, 241] width 57 height 19
click at [374, 240] on input "True" at bounding box center [371, 242] width 6 height 5
radio input "true"
click at [385, 284] on label "True" at bounding box center [391, 285] width 57 height 19
click at [374, 284] on input "True" at bounding box center [371, 285] width 6 height 5
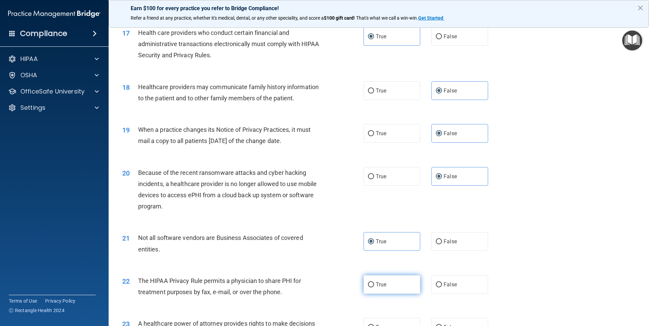
radio input "true"
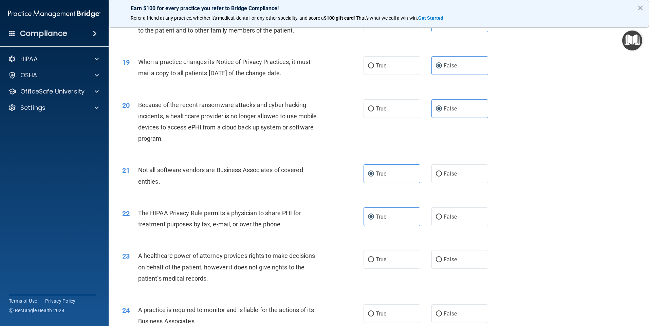
scroll to position [950, 0]
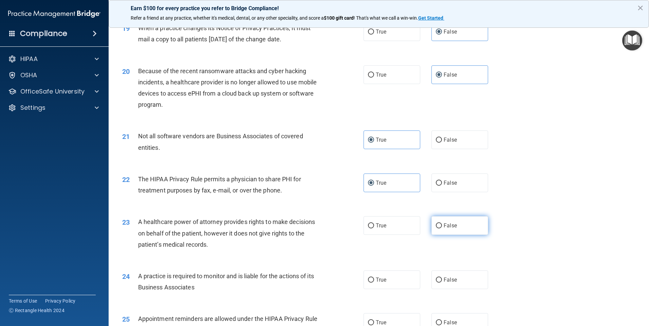
click at [470, 222] on label "False" at bounding box center [459, 226] width 57 height 19
click at [442, 224] on input "False" at bounding box center [439, 226] width 6 height 5
radio input "true"
click at [450, 281] on span "False" at bounding box center [450, 280] width 13 height 6
click at [442, 281] on input "False" at bounding box center [439, 280] width 6 height 5
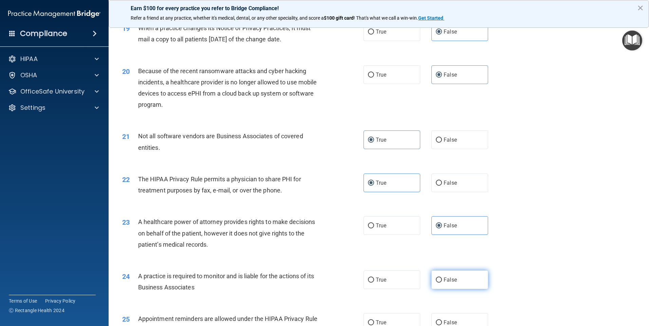
radio input "true"
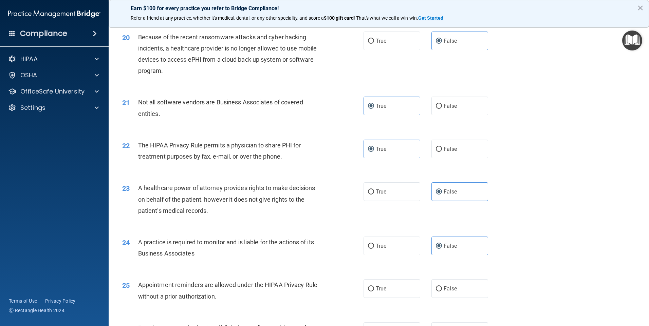
scroll to position [1018, 0]
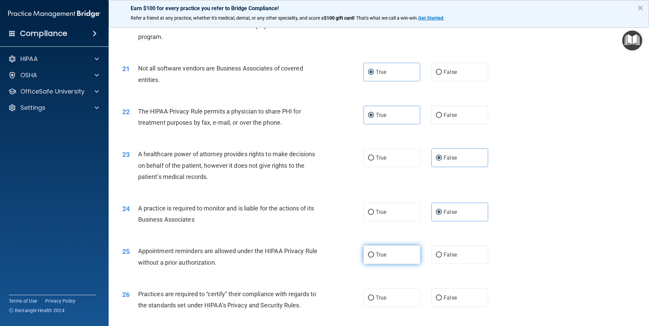
click at [398, 260] on label "True" at bounding box center [391, 255] width 57 height 19
click at [374, 258] on input "True" at bounding box center [371, 255] width 6 height 5
radio input "true"
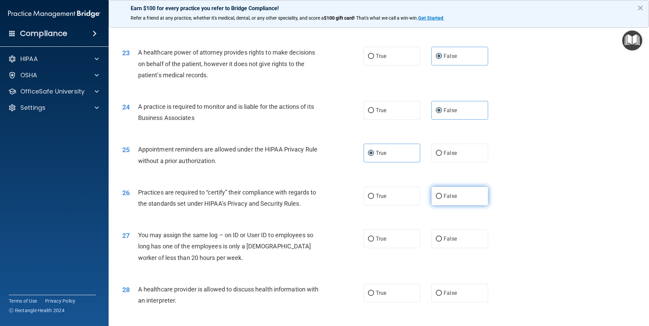
click at [456, 198] on label "False" at bounding box center [459, 196] width 57 height 19
click at [442, 198] on input "False" at bounding box center [439, 196] width 6 height 5
radio input "true"
click at [450, 242] on span "False" at bounding box center [450, 239] width 13 height 6
click at [442, 242] on input "False" at bounding box center [439, 239] width 6 height 5
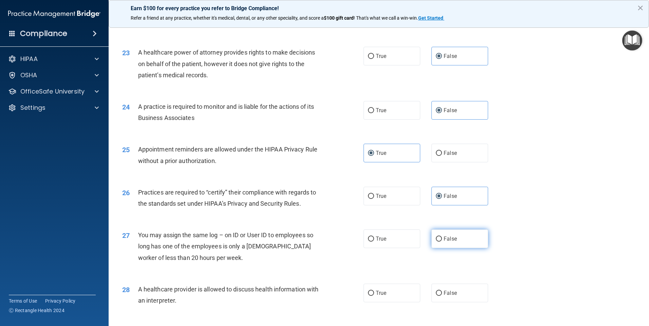
radio input "true"
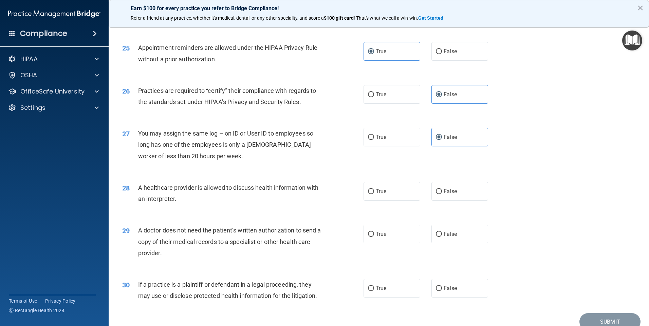
scroll to position [1253, 0]
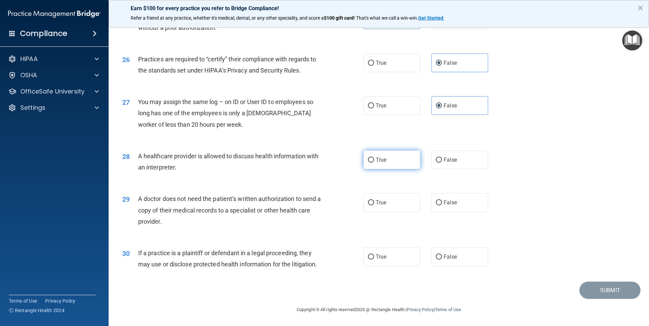
drag, startPoint x: 392, startPoint y: 146, endPoint x: 392, endPoint y: 155, distance: 9.2
click at [392, 148] on div "28 A healthcare provider is allowed to discuss health information with an inter…" at bounding box center [378, 163] width 523 height 43
drag, startPoint x: 392, startPoint y: 160, endPoint x: 402, endPoint y: 195, distance: 37.0
click at [392, 161] on label "True" at bounding box center [391, 160] width 57 height 19
click at [374, 161] on input "True" at bounding box center [371, 160] width 6 height 5
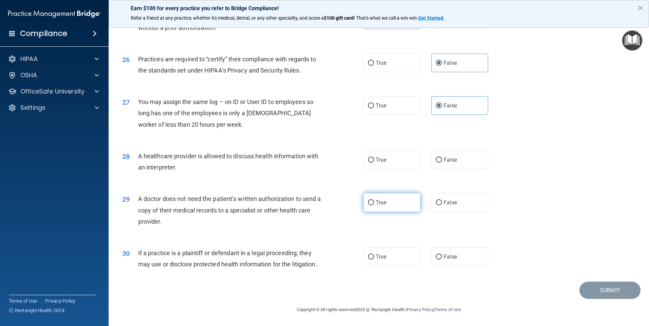
radio input "true"
click at [395, 206] on label "True" at bounding box center [391, 202] width 57 height 19
click at [374, 206] on input "True" at bounding box center [371, 203] width 6 height 5
radio input "true"
click at [398, 257] on label "True" at bounding box center [391, 257] width 57 height 19
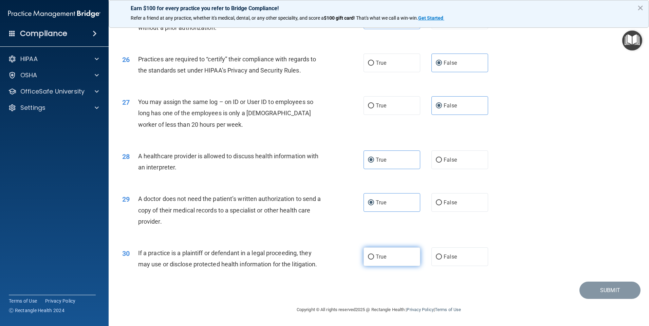
click at [374, 257] on input "True" at bounding box center [371, 257] width 6 height 5
radio input "true"
click at [591, 294] on button "Submit" at bounding box center [609, 290] width 61 height 17
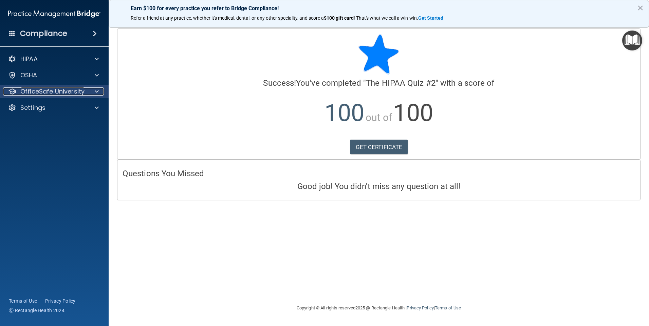
click at [50, 90] on p "OfficeSafe University" at bounding box center [52, 92] width 64 height 8
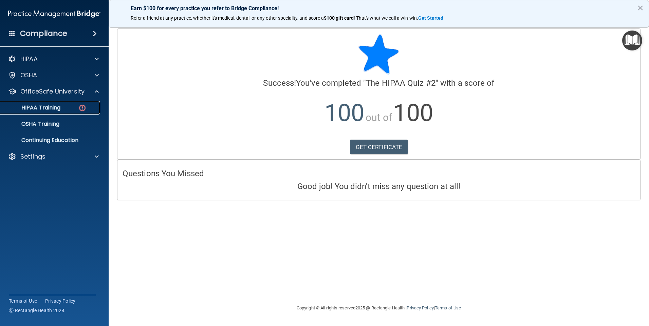
click at [60, 108] on p "HIPAA Training" at bounding box center [32, 108] width 56 height 7
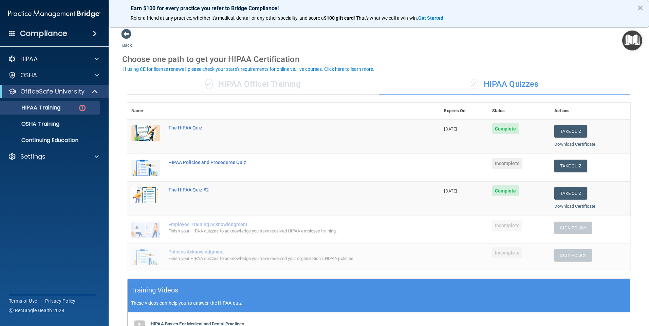
click at [560, 173] on td "Take Quiz Download Certificate" at bounding box center [590, 167] width 80 height 27
click at [559, 165] on button "Take Quiz" at bounding box center [570, 166] width 33 height 13
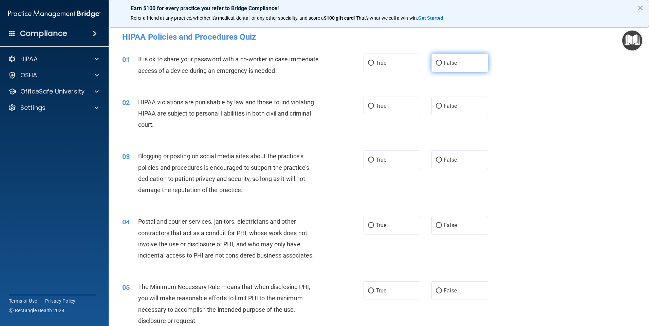
click at [450, 66] on label "False" at bounding box center [459, 63] width 57 height 19
click at [442, 66] on input "False" at bounding box center [439, 63] width 6 height 5
radio input "true"
click at [391, 102] on label "True" at bounding box center [391, 106] width 57 height 19
click at [374, 104] on input "True" at bounding box center [371, 106] width 6 height 5
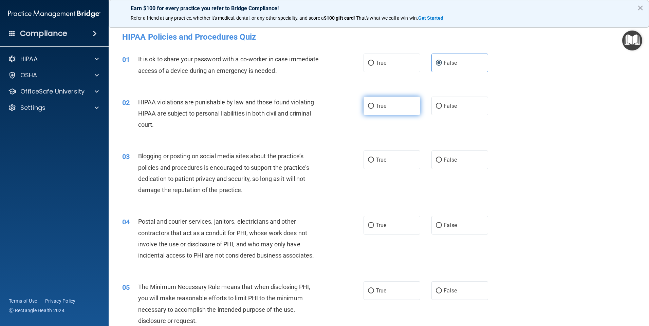
radio input "true"
click at [473, 160] on label "False" at bounding box center [459, 160] width 57 height 19
click at [442, 160] on input "False" at bounding box center [439, 160] width 6 height 5
radio input "true"
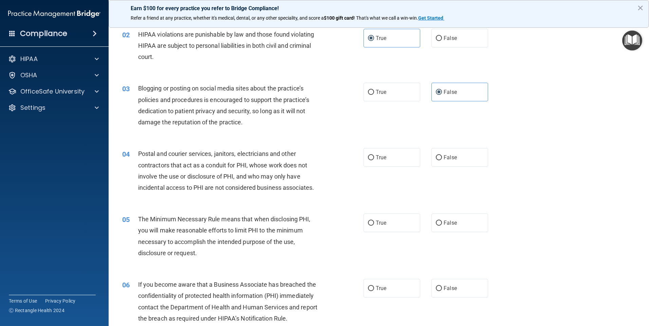
scroll to position [102, 0]
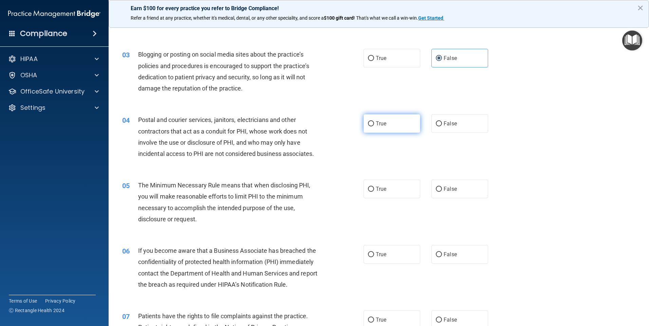
click at [403, 123] on label "True" at bounding box center [391, 123] width 57 height 19
click at [374, 123] on input "True" at bounding box center [371, 123] width 6 height 5
radio input "true"
click at [404, 196] on label "True" at bounding box center [391, 189] width 57 height 19
click at [374, 192] on input "True" at bounding box center [371, 189] width 6 height 5
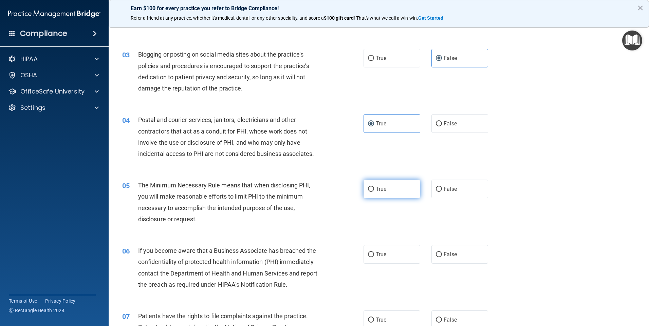
radio input "true"
click at [401, 250] on label "True" at bounding box center [391, 254] width 57 height 19
click at [374, 253] on input "True" at bounding box center [371, 255] width 6 height 5
radio input "true"
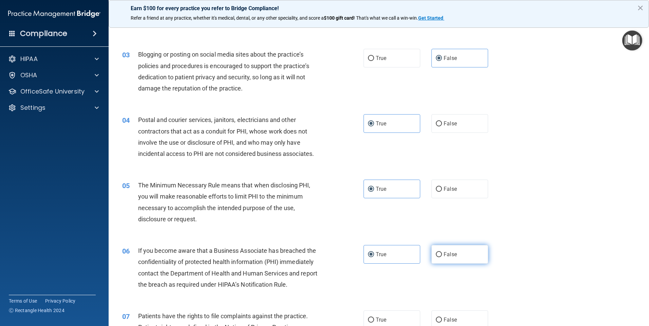
click at [446, 256] on span "False" at bounding box center [450, 254] width 13 height 6
click at [442, 256] on input "False" at bounding box center [439, 255] width 6 height 5
radio input "true"
radio input "false"
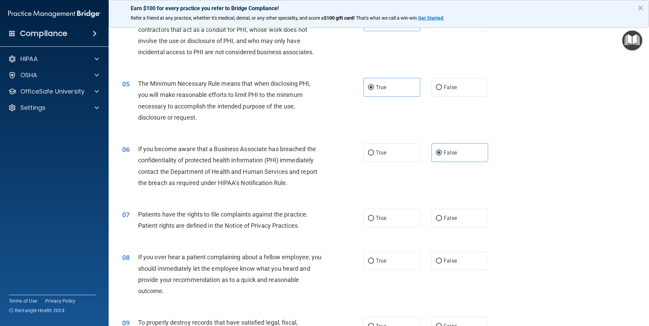
scroll to position [238, 0]
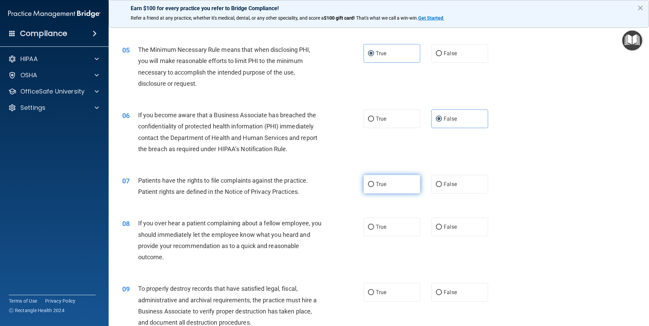
click at [392, 187] on label "True" at bounding box center [391, 184] width 57 height 19
click at [374, 187] on input "True" at bounding box center [371, 184] width 6 height 5
radio input "true"
click at [454, 223] on label "False" at bounding box center [459, 227] width 57 height 19
click at [442, 225] on input "False" at bounding box center [439, 227] width 6 height 5
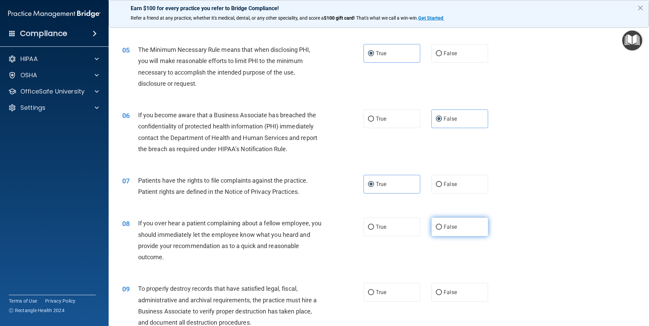
radio input "true"
click at [454, 290] on label "False" at bounding box center [459, 292] width 57 height 19
click at [442, 291] on input "False" at bounding box center [439, 293] width 6 height 5
radio input "true"
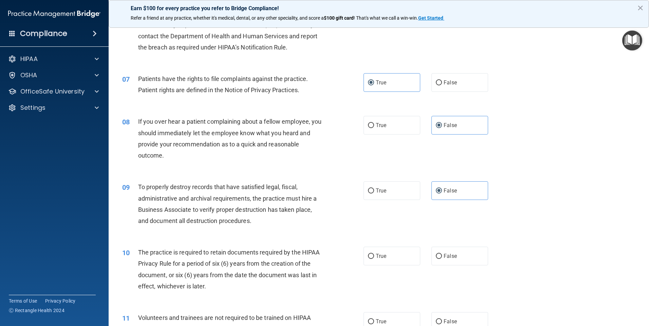
scroll to position [373, 0]
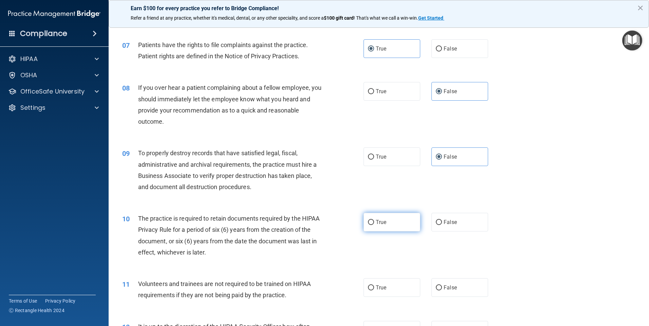
click at [394, 217] on label "True" at bounding box center [391, 222] width 57 height 19
click at [374, 220] on input "True" at bounding box center [371, 222] width 6 height 5
radio input "true"
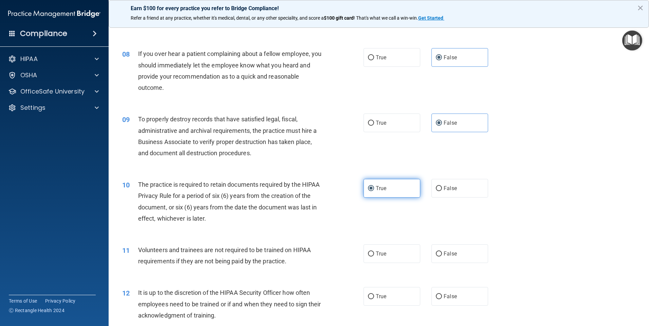
scroll to position [441, 0]
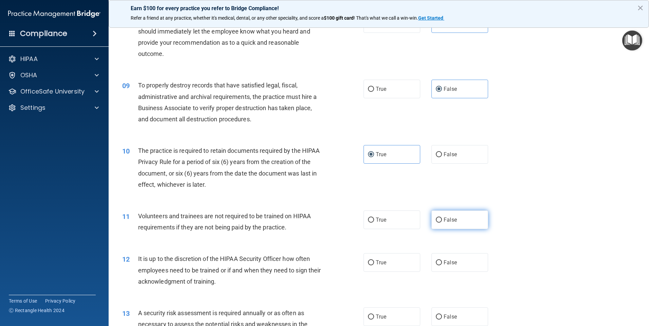
click at [460, 224] on label "False" at bounding box center [459, 220] width 57 height 19
click at [442, 223] on input "False" at bounding box center [439, 220] width 6 height 5
radio input "true"
click at [455, 270] on label "False" at bounding box center [459, 263] width 57 height 19
click at [442, 266] on input "False" at bounding box center [439, 263] width 6 height 5
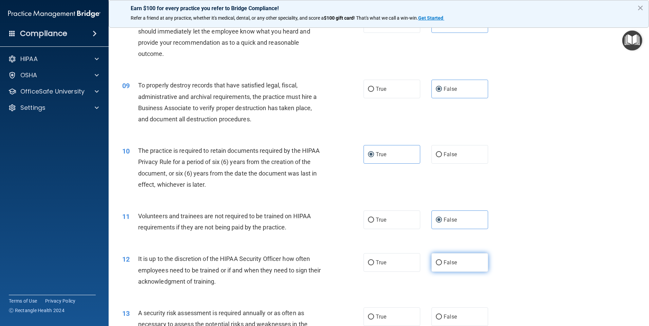
radio input "true"
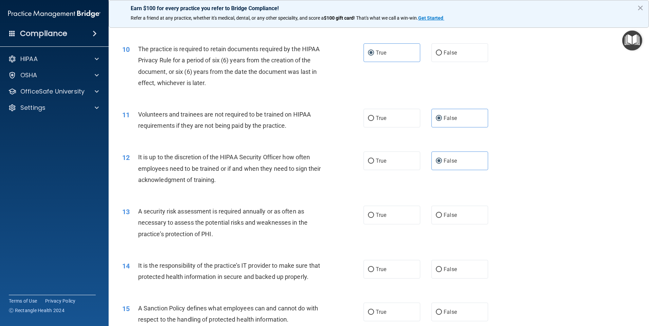
scroll to position [577, 0]
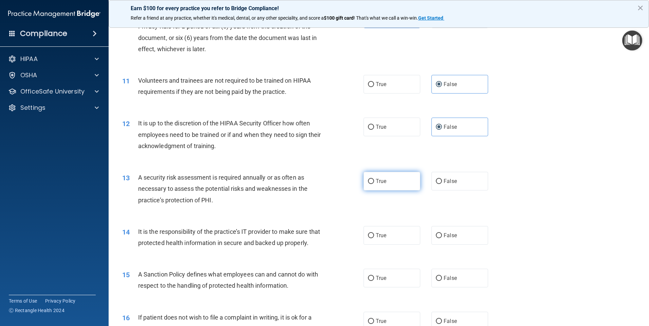
click at [400, 187] on label "True" at bounding box center [391, 181] width 57 height 19
click at [374, 184] on input "True" at bounding box center [371, 181] width 6 height 5
radio input "true"
click at [462, 241] on label "False" at bounding box center [459, 235] width 57 height 19
click at [442, 239] on input "False" at bounding box center [439, 235] width 6 height 5
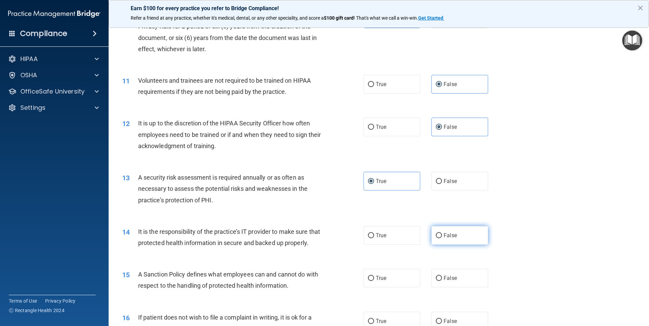
radio input "true"
click at [454, 288] on label "False" at bounding box center [459, 278] width 57 height 19
click at [442, 281] on input "False" at bounding box center [439, 278] width 6 height 5
radio input "true"
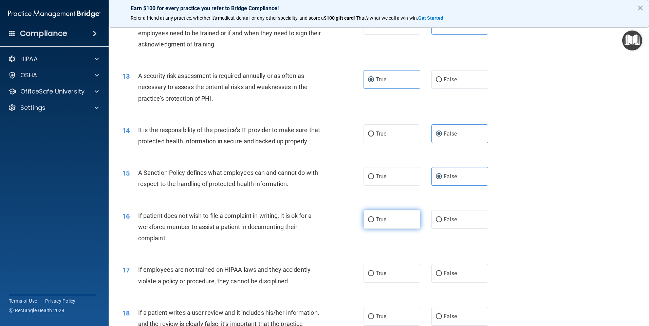
click at [387, 229] on label "True" at bounding box center [391, 219] width 57 height 19
click at [374, 223] on input "True" at bounding box center [371, 220] width 6 height 5
radio input "true"
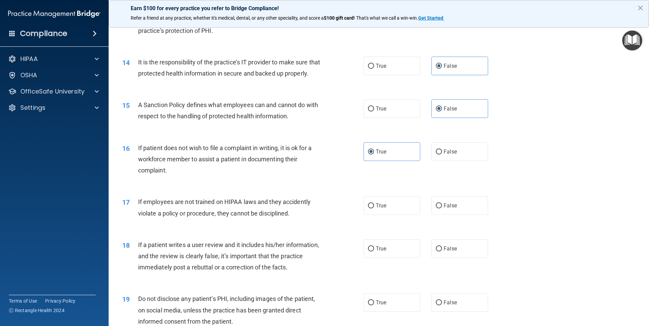
scroll to position [781, 0]
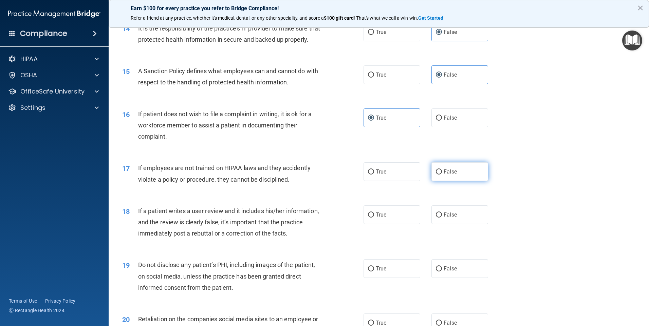
click at [467, 181] on label "False" at bounding box center [459, 172] width 57 height 19
click at [442, 175] on input "False" at bounding box center [439, 172] width 6 height 5
radio input "true"
click at [465, 223] on label "False" at bounding box center [459, 215] width 57 height 19
click at [442, 218] on input "False" at bounding box center [439, 215] width 6 height 5
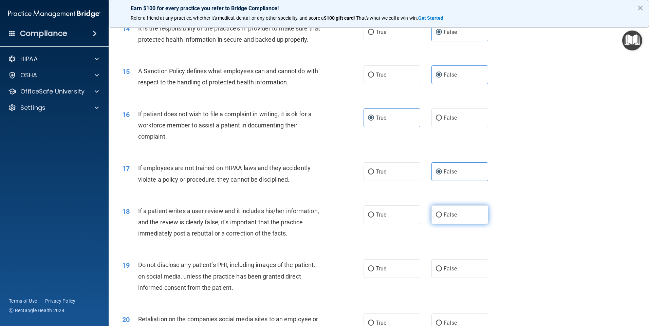
radio input "true"
click at [383, 272] on span "True" at bounding box center [381, 269] width 11 height 6
click at [374, 272] on input "True" at bounding box center [371, 269] width 6 height 5
radio input "true"
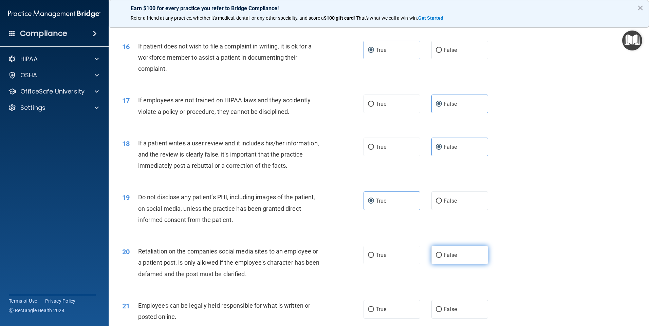
click at [461, 265] on label "False" at bounding box center [459, 255] width 57 height 19
click at [442, 258] on input "False" at bounding box center [439, 255] width 6 height 5
radio input "true"
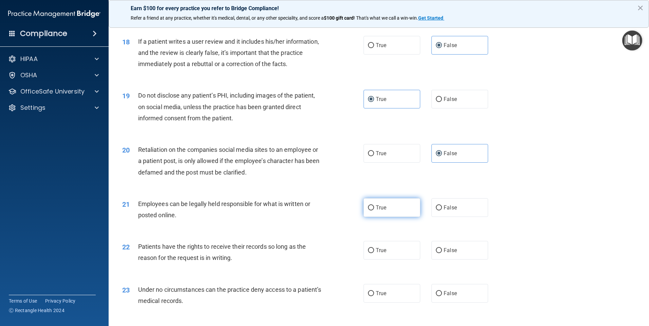
click at [398, 217] on label "True" at bounding box center [391, 208] width 57 height 19
click at [374, 211] on input "True" at bounding box center [371, 208] width 6 height 5
radio input "true"
click at [463, 260] on label "False" at bounding box center [459, 250] width 57 height 19
click at [442, 254] on input "False" at bounding box center [439, 250] width 6 height 5
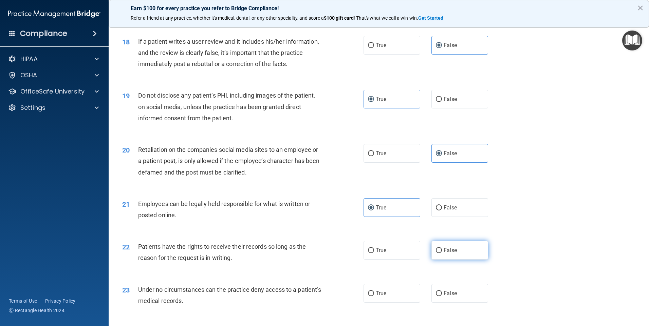
radio input "true"
click at [457, 296] on label "False" at bounding box center [459, 293] width 57 height 19
click at [442, 296] on input "False" at bounding box center [439, 294] width 6 height 5
radio input "true"
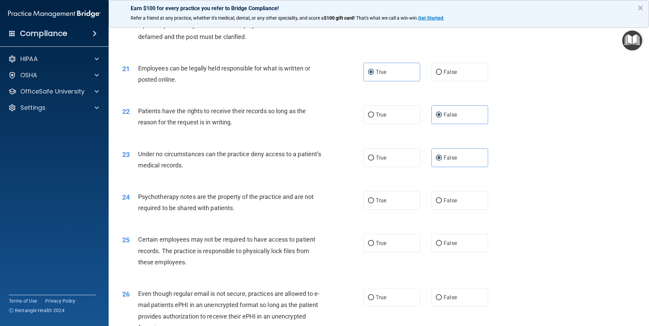
scroll to position [1120, 0]
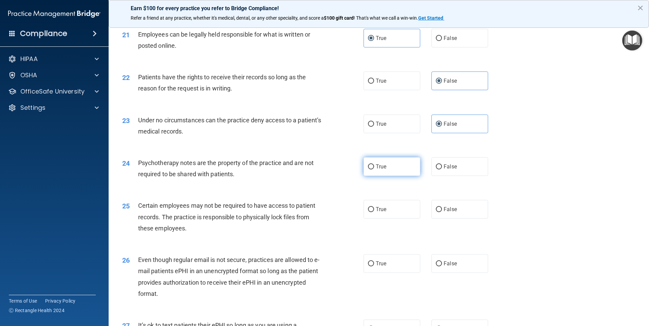
click at [392, 176] on label "True" at bounding box center [391, 166] width 57 height 19
click at [374, 170] on input "True" at bounding box center [371, 167] width 6 height 5
radio input "true"
drag, startPoint x: 396, startPoint y: 217, endPoint x: 396, endPoint y: 227, distance: 10.5
click at [396, 217] on label "True" at bounding box center [391, 209] width 57 height 19
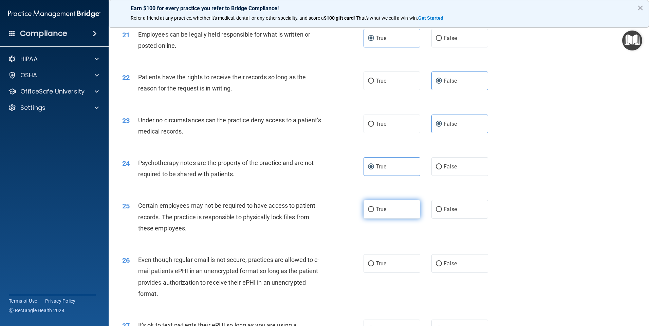
click at [374, 212] on input "True" at bounding box center [371, 209] width 6 height 5
radio input "true"
click at [385, 273] on label "True" at bounding box center [391, 264] width 57 height 19
click at [374, 267] on input "True" at bounding box center [371, 264] width 6 height 5
radio input "true"
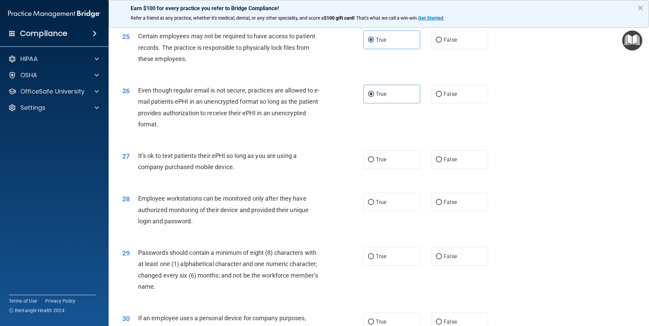
scroll to position [1358, 0]
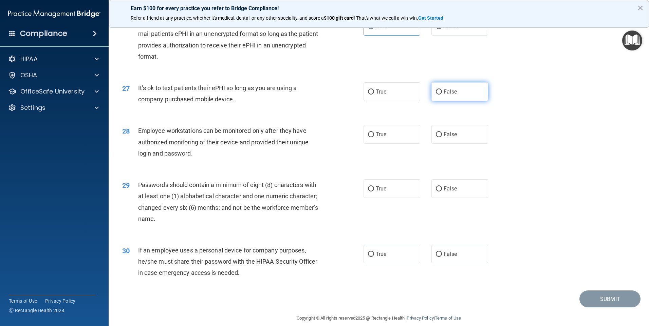
click at [463, 101] on label "False" at bounding box center [459, 91] width 57 height 19
click at [442, 95] on input "False" at bounding box center [439, 92] width 6 height 5
radio input "true"
click at [465, 140] on label "False" at bounding box center [459, 134] width 57 height 19
click at [442, 137] on input "False" at bounding box center [439, 134] width 6 height 5
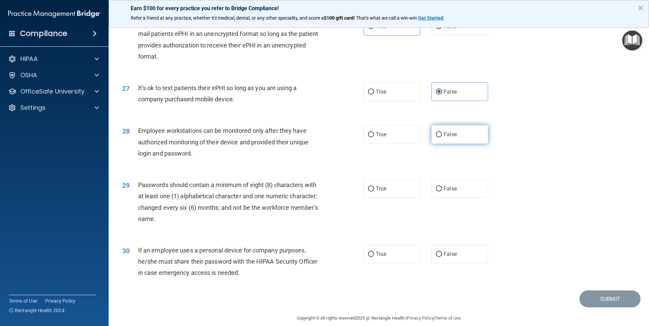
radio input "true"
click at [376, 198] on label "True" at bounding box center [391, 189] width 57 height 19
click at [374, 192] on input "True" at bounding box center [371, 189] width 6 height 5
radio input "true"
click at [445, 258] on span "False" at bounding box center [450, 254] width 13 height 6
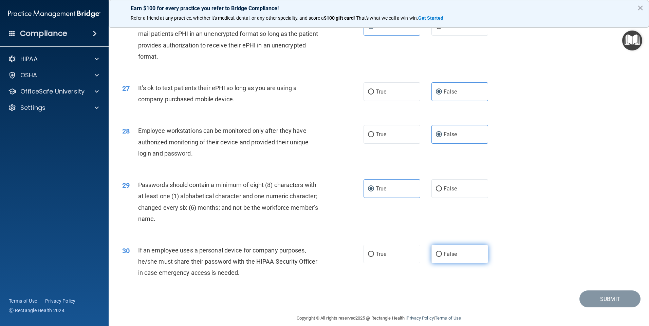
click at [442, 257] on input "False" at bounding box center [439, 254] width 6 height 5
radio input "true"
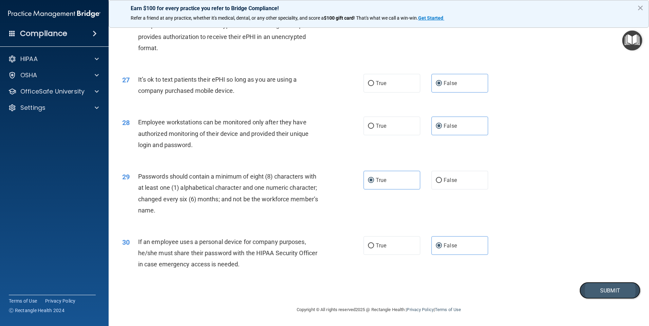
click at [604, 289] on button "Submit" at bounding box center [609, 290] width 61 height 17
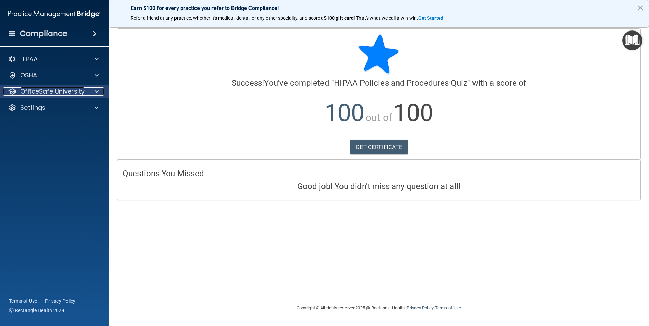
click at [61, 92] on p "OfficeSafe University" at bounding box center [52, 92] width 64 height 8
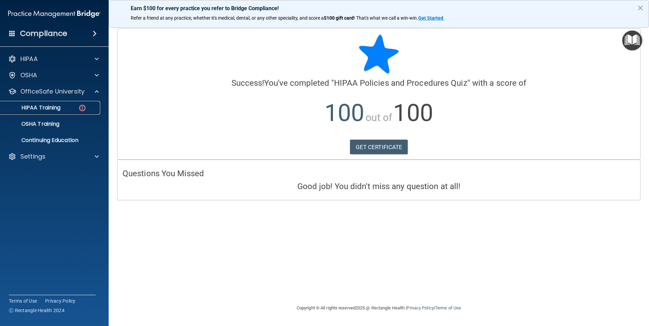
click at [68, 109] on div "HIPAA Training" at bounding box center [50, 108] width 93 height 7
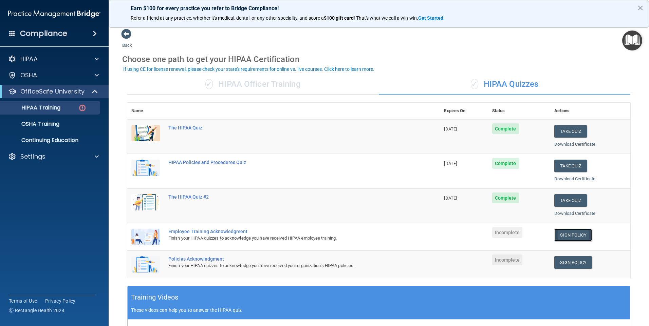
click at [579, 236] on link "Sign Policy" at bounding box center [573, 235] width 38 height 13
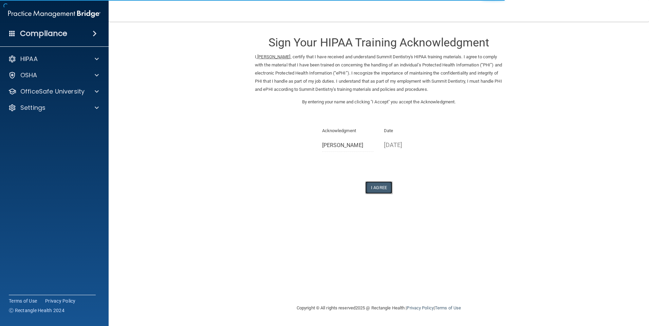
click at [382, 190] on button "I Agree" at bounding box center [378, 188] width 27 height 13
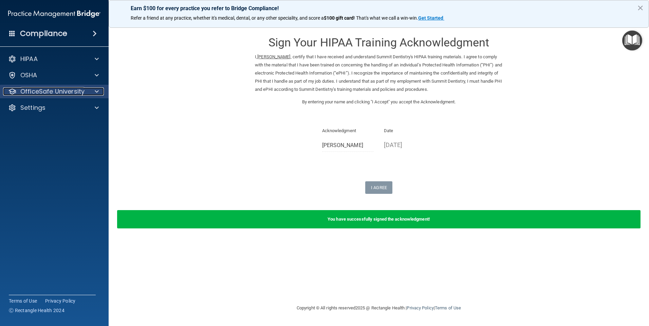
click at [64, 89] on p "OfficeSafe University" at bounding box center [52, 92] width 64 height 8
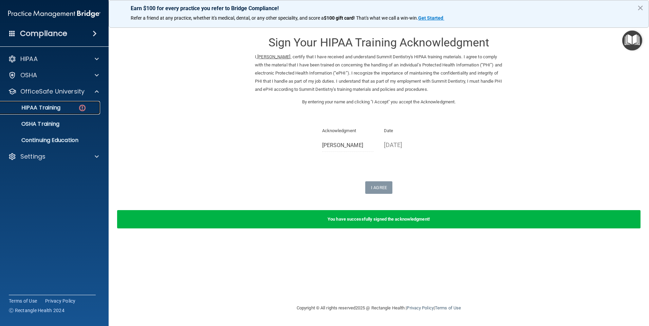
click at [64, 105] on div "HIPAA Training" at bounding box center [50, 108] width 93 height 7
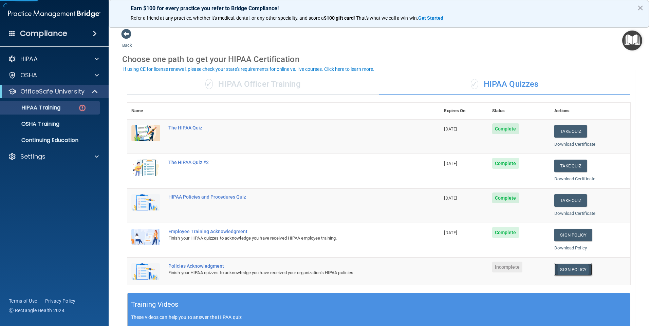
click at [557, 269] on link "Sign Policy" at bounding box center [573, 270] width 38 height 13
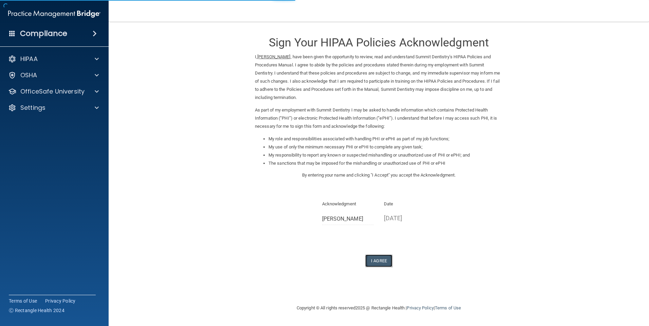
click at [383, 262] on button "I Agree" at bounding box center [378, 261] width 27 height 13
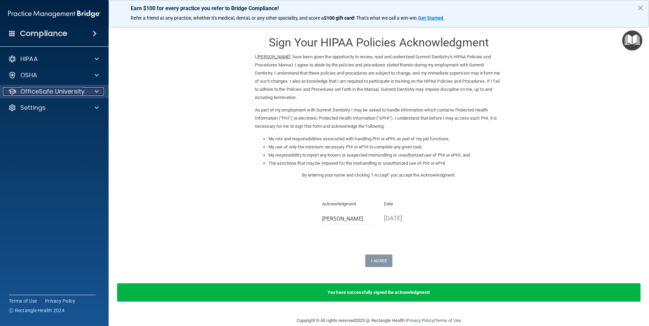
click at [28, 88] on p "OfficeSafe University" at bounding box center [52, 92] width 64 height 8
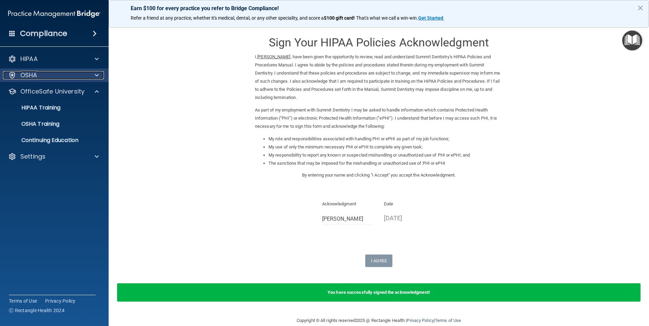
click at [42, 76] on div "OSHA" at bounding box center [45, 75] width 84 height 8
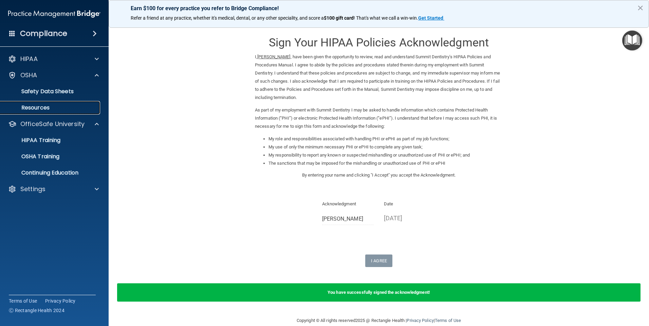
click at [63, 108] on p "Resources" at bounding box center [50, 108] width 93 height 7
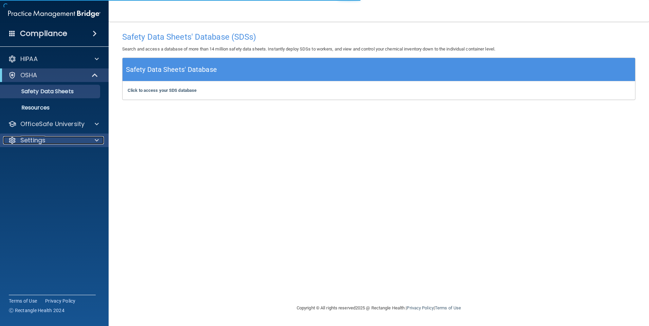
click at [50, 138] on div "Settings" at bounding box center [45, 140] width 84 height 8
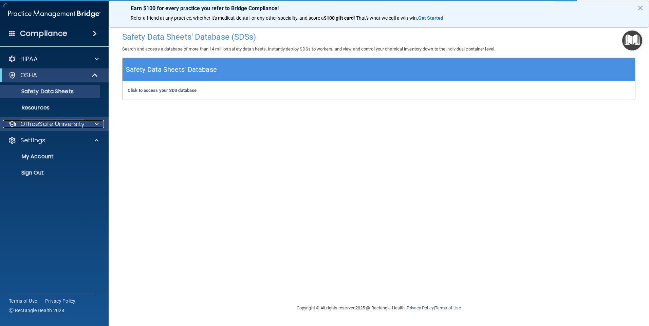
click at [61, 123] on p "OfficeSafe University" at bounding box center [52, 124] width 64 height 8
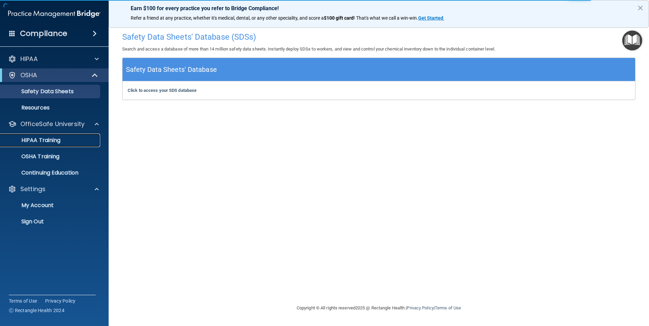
click at [52, 144] on link "HIPAA Training" at bounding box center [46, 141] width 107 height 14
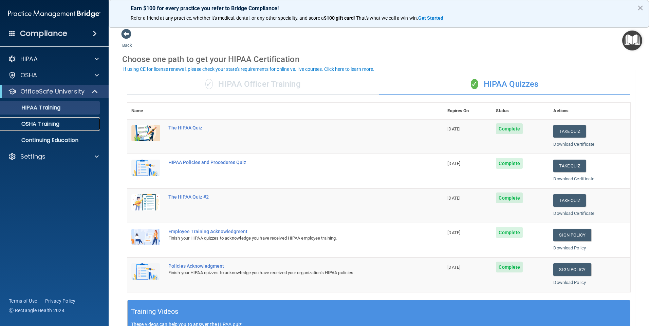
click at [62, 121] on div "OSHA Training" at bounding box center [50, 124] width 93 height 7
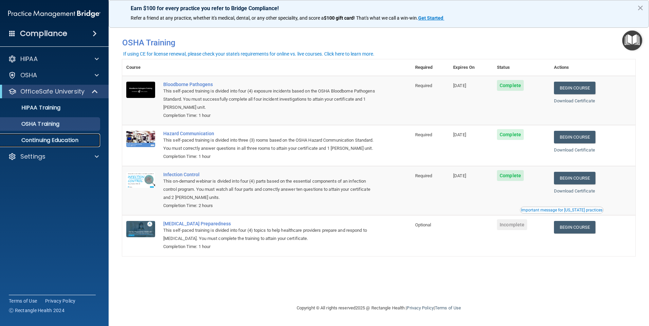
click at [46, 141] on p "Continuing Education" at bounding box center [50, 140] width 93 height 7
